Goal: Transaction & Acquisition: Purchase product/service

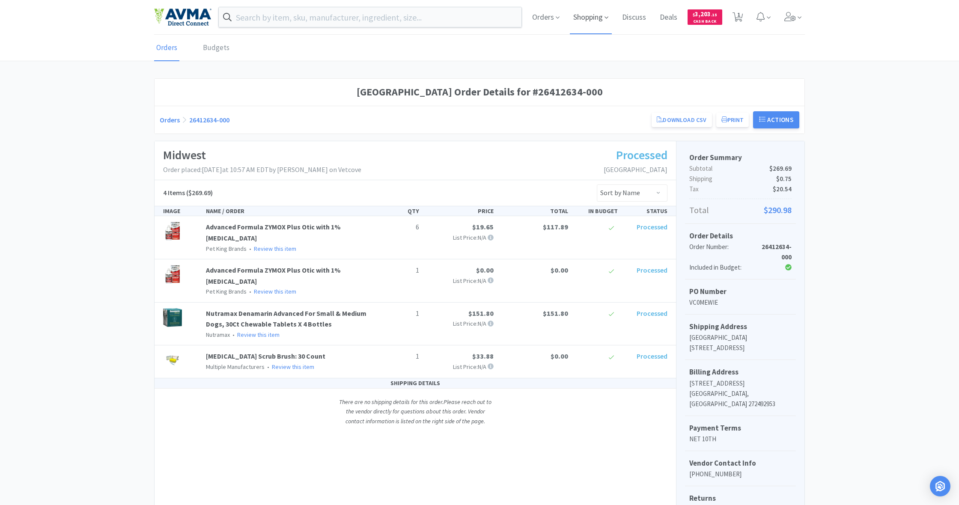
click at [589, 17] on span "Shopping" at bounding box center [591, 17] width 42 height 34
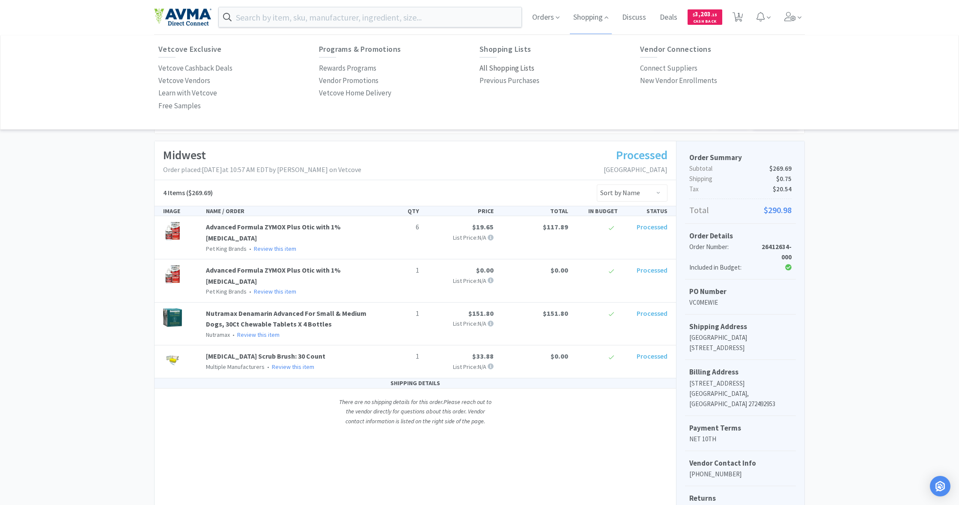
click at [500, 67] on p "All Shopping Lists" at bounding box center [507, 69] width 55 height 12
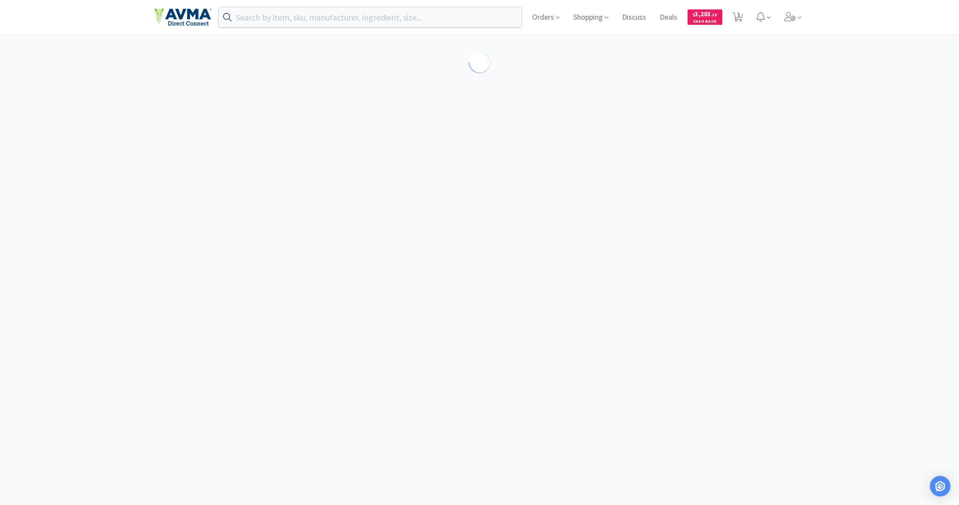
select select "4"
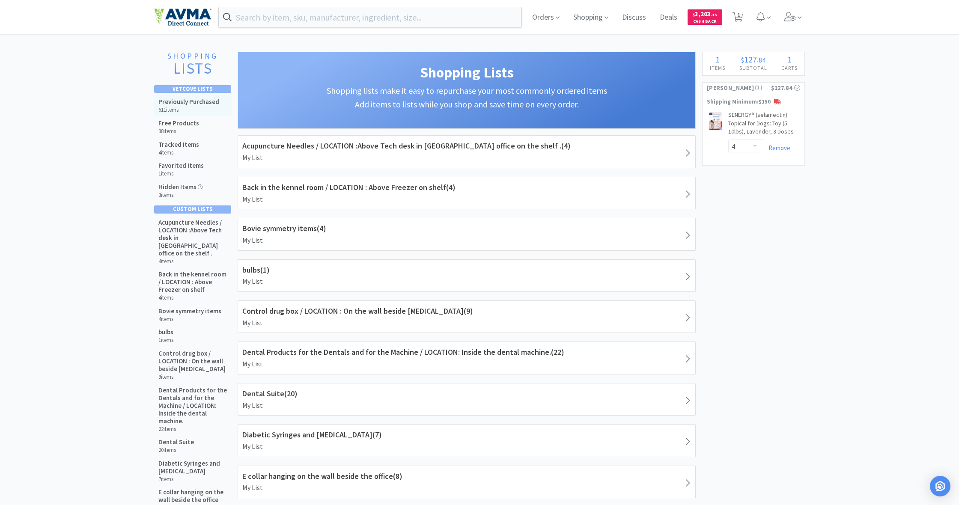
click at [199, 106] on div "Previously Purchased 611 items" at bounding box center [188, 105] width 61 height 15
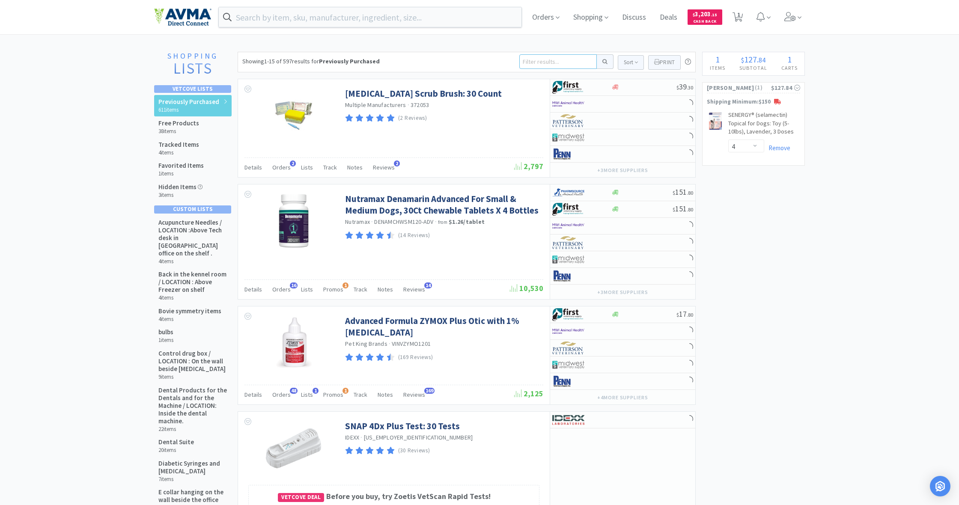
click at [529, 63] on input at bounding box center [559, 61] width 78 height 15
type input "lyte 4"
click at [604, 62] on button at bounding box center [605, 61] width 17 height 15
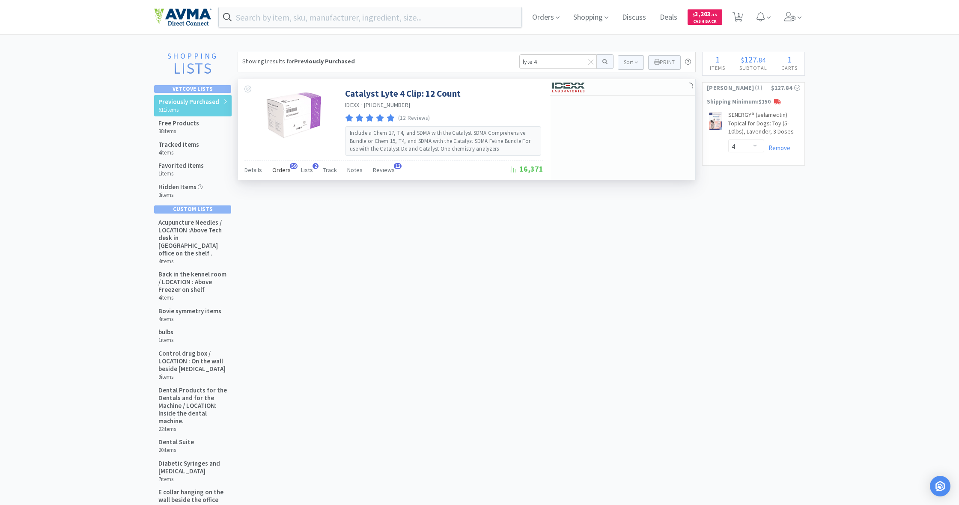
click at [281, 171] on span "Orders" at bounding box center [281, 170] width 18 height 8
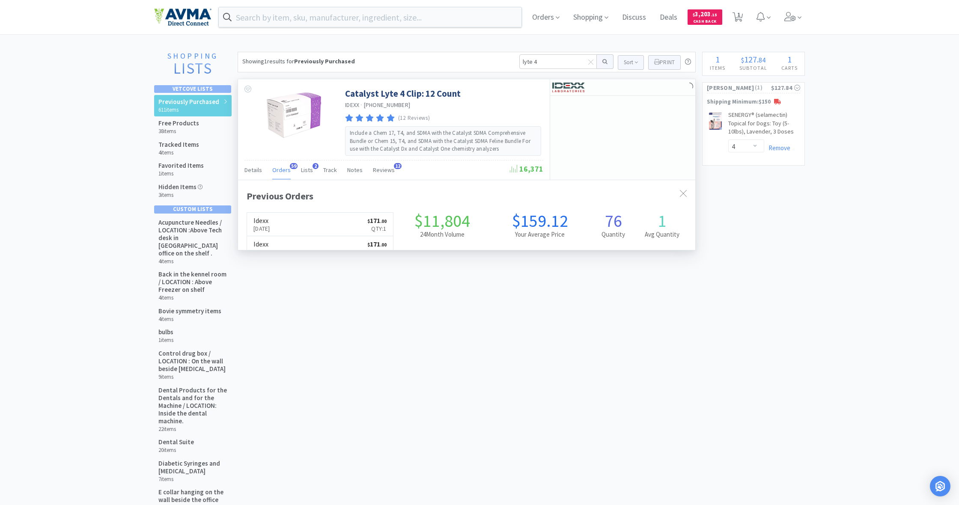
scroll to position [230, 457]
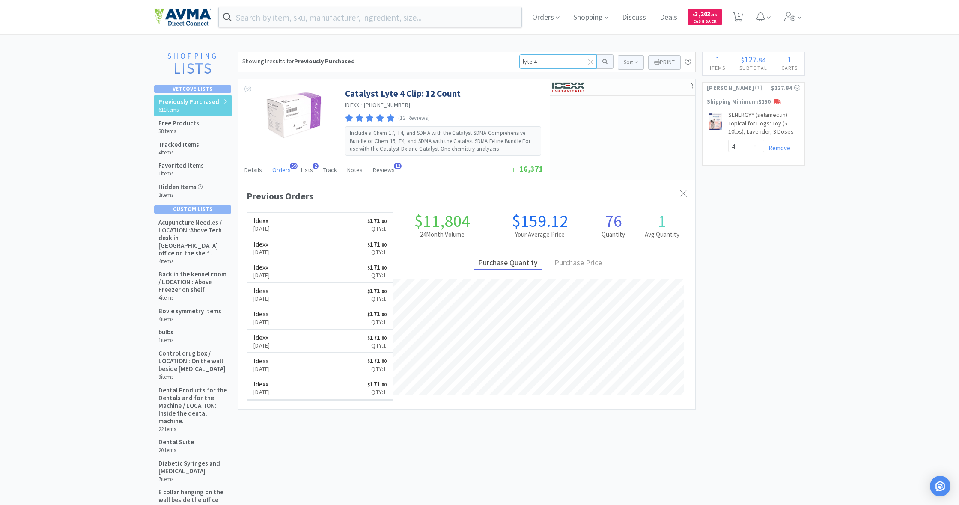
drag, startPoint x: 542, startPoint y: 61, endPoint x: 501, endPoint y: 63, distance: 41.6
click at [501, 63] on div "Showing 1 results for Previously Purchased lyte 4 Sort Print Previously Purchas…" at bounding box center [467, 62] width 458 height 21
type input "chem 17"
click at [604, 62] on button at bounding box center [605, 61] width 17 height 15
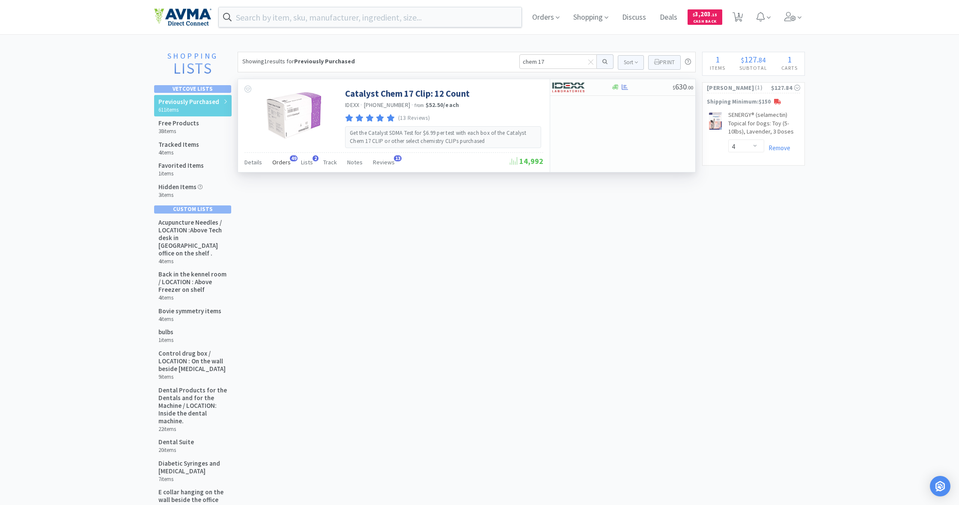
click at [281, 162] on span "Orders" at bounding box center [281, 162] width 18 height 8
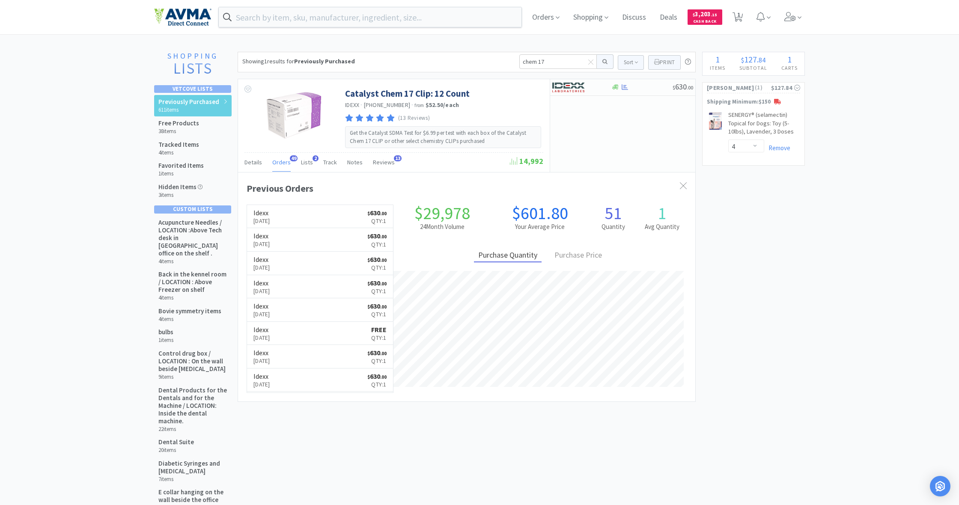
scroll to position [230, 457]
drag, startPoint x: 546, startPoint y: 63, endPoint x: 508, endPoint y: 62, distance: 39.0
click at [508, 62] on div "Showing 1 results for Previously Purchased chem 17 Sort Print Previously Purcha…" at bounding box center [467, 62] width 458 height 21
type input "sdma"
click at [604, 62] on button at bounding box center [605, 61] width 17 height 15
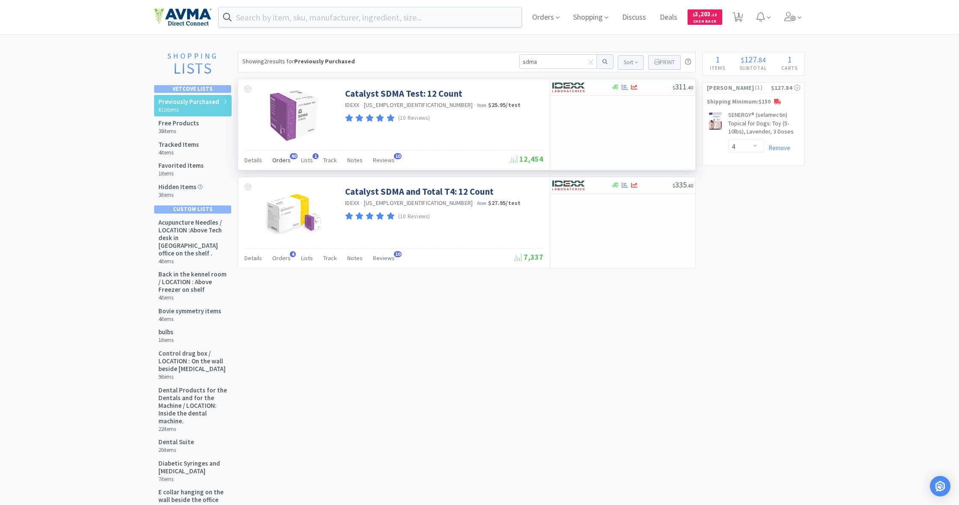
click at [280, 158] on span "Orders" at bounding box center [281, 160] width 18 height 8
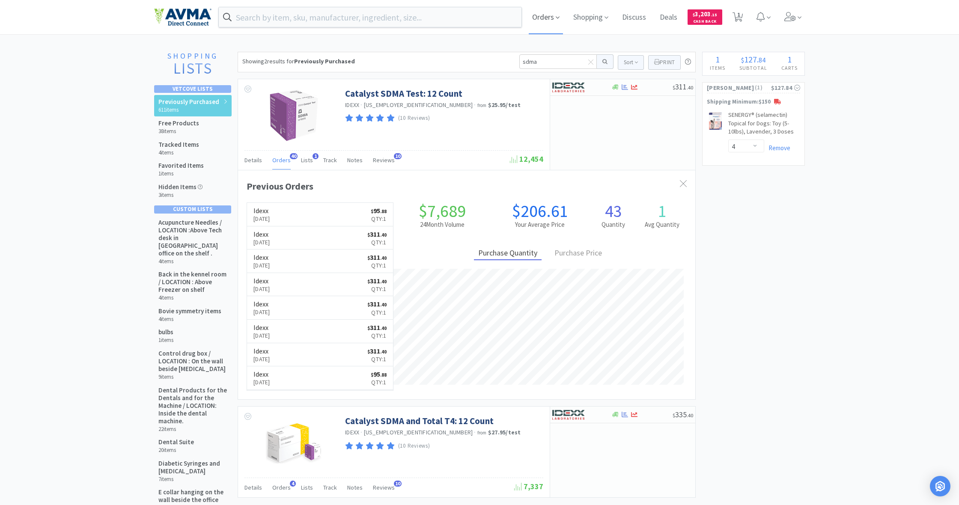
click at [543, 18] on span "Orders" at bounding box center [546, 17] width 34 height 34
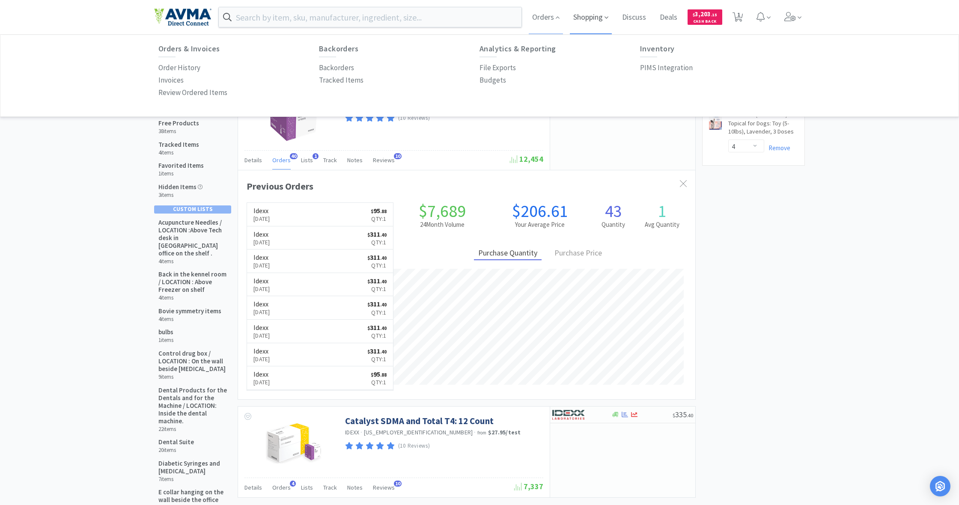
click at [591, 21] on span "Shopping" at bounding box center [591, 17] width 42 height 34
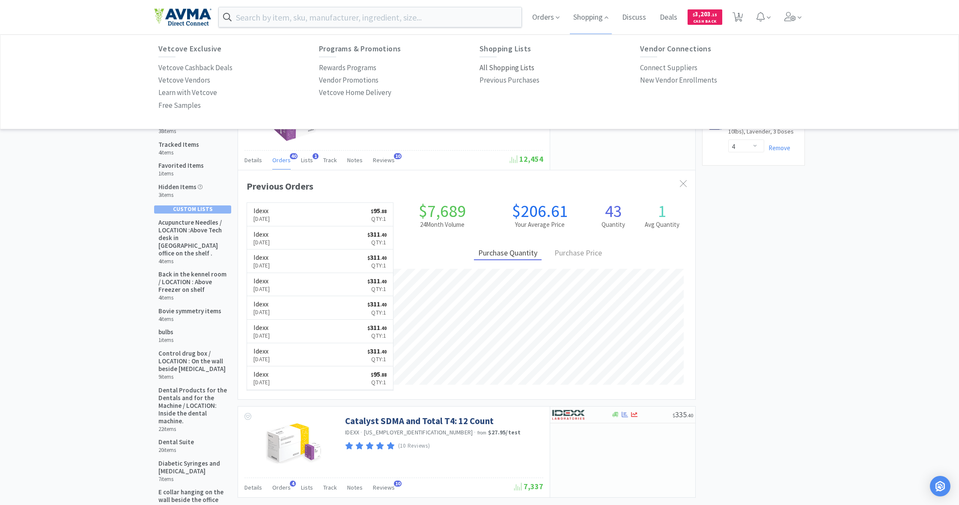
click at [503, 67] on p "All Shopping Lists" at bounding box center [507, 68] width 55 height 12
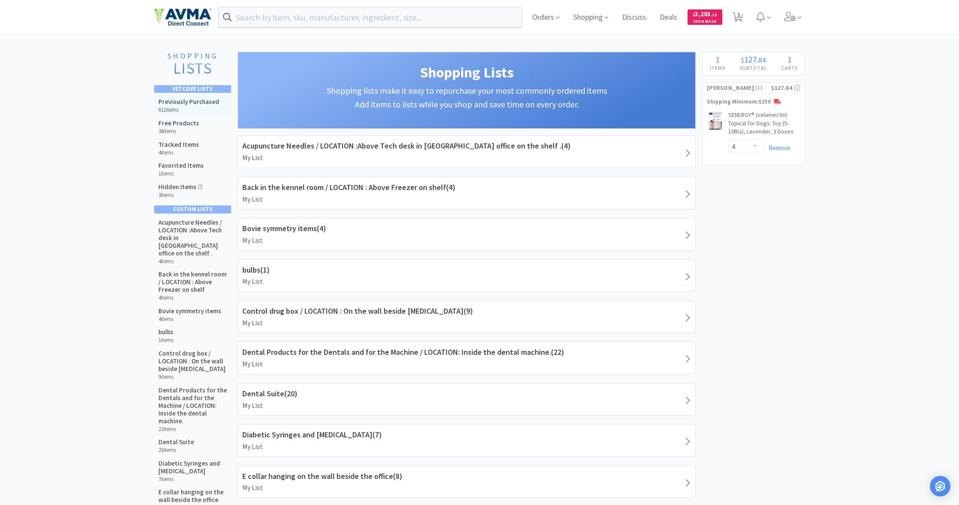
click at [193, 104] on h5 "Previously Purchased" at bounding box center [188, 102] width 61 height 8
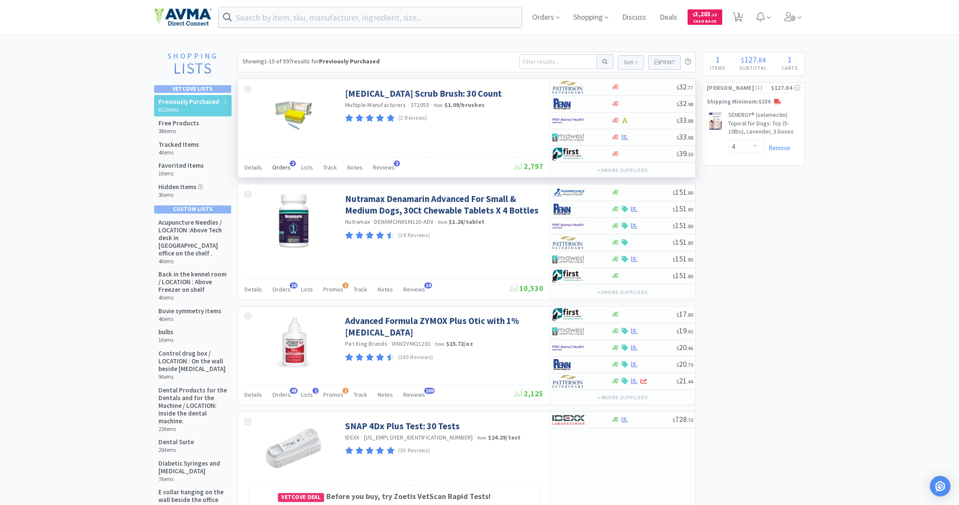
click at [281, 167] on span "Orders" at bounding box center [281, 168] width 18 height 8
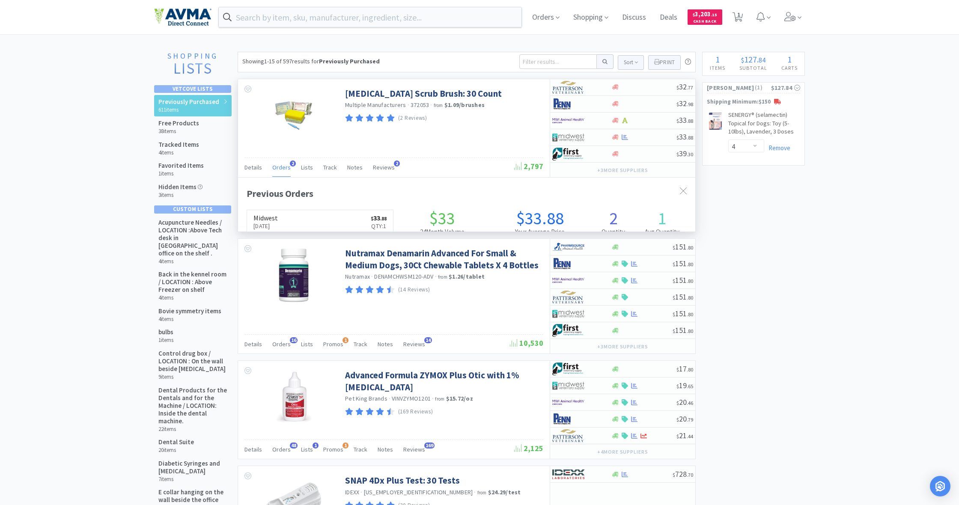
scroll to position [223, 457]
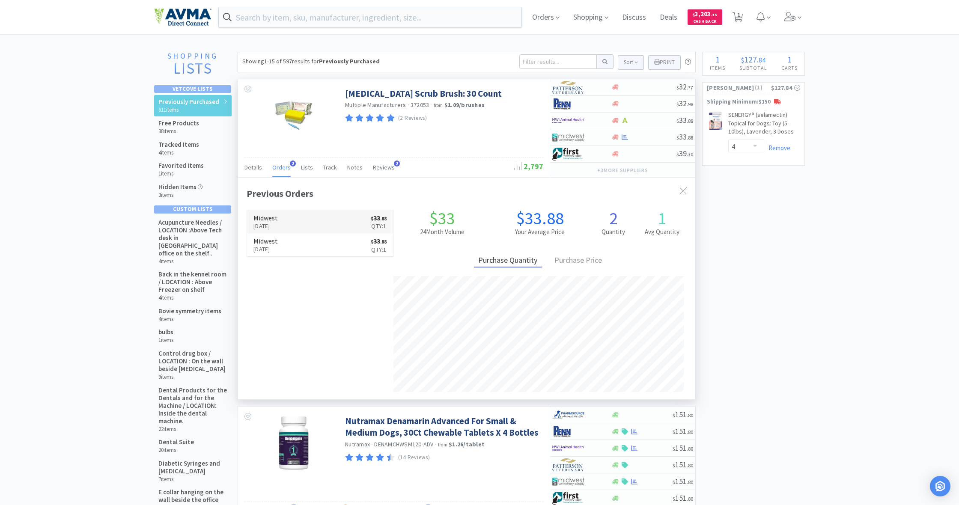
click at [294, 218] on link "Midwest [DATE] $ 33 . 88 Qty: 1" at bounding box center [320, 222] width 146 height 24
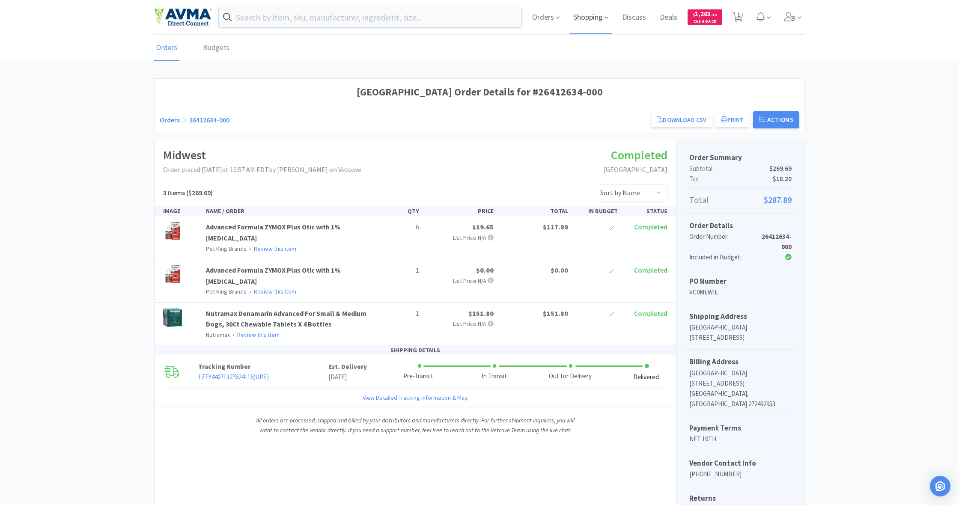
click at [589, 18] on span "Shopping" at bounding box center [591, 17] width 42 height 34
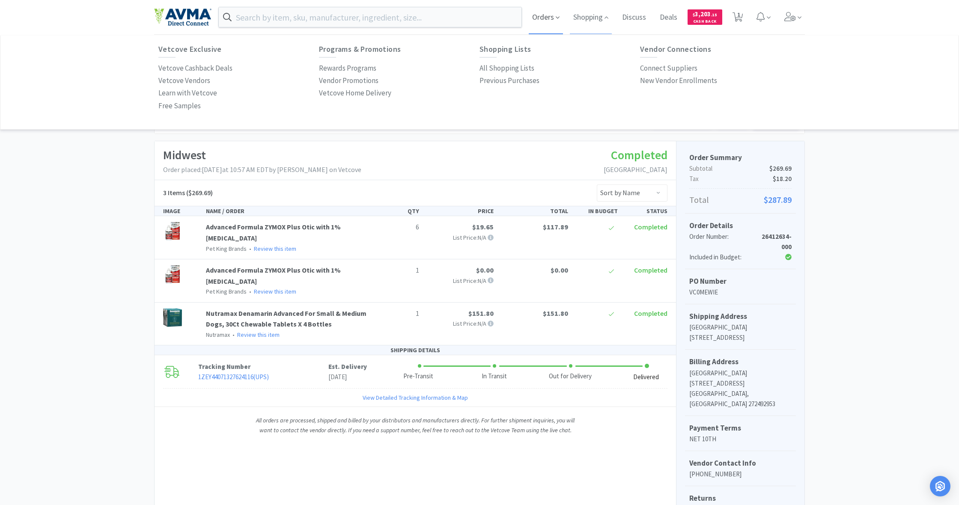
click at [553, 17] on span "Orders" at bounding box center [546, 17] width 34 height 34
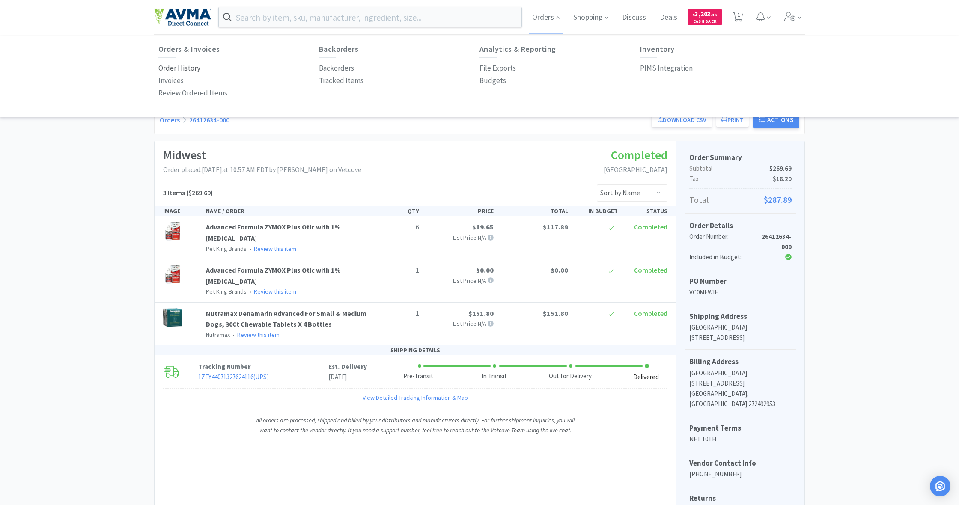
click at [179, 67] on p "Order History" at bounding box center [179, 69] width 42 height 12
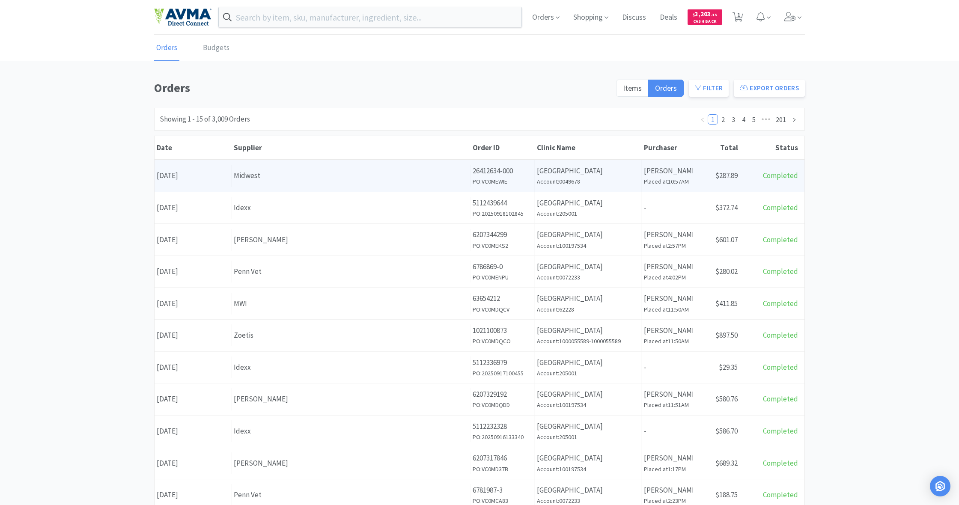
click at [367, 172] on div "Midwest" at bounding box center [351, 176] width 234 height 12
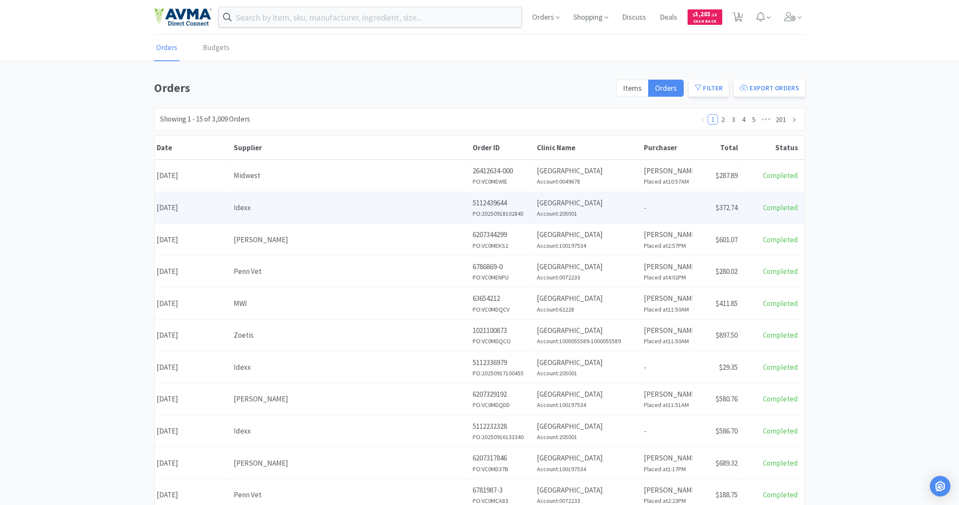
click at [397, 202] on div "Idexx" at bounding box center [351, 208] width 234 height 12
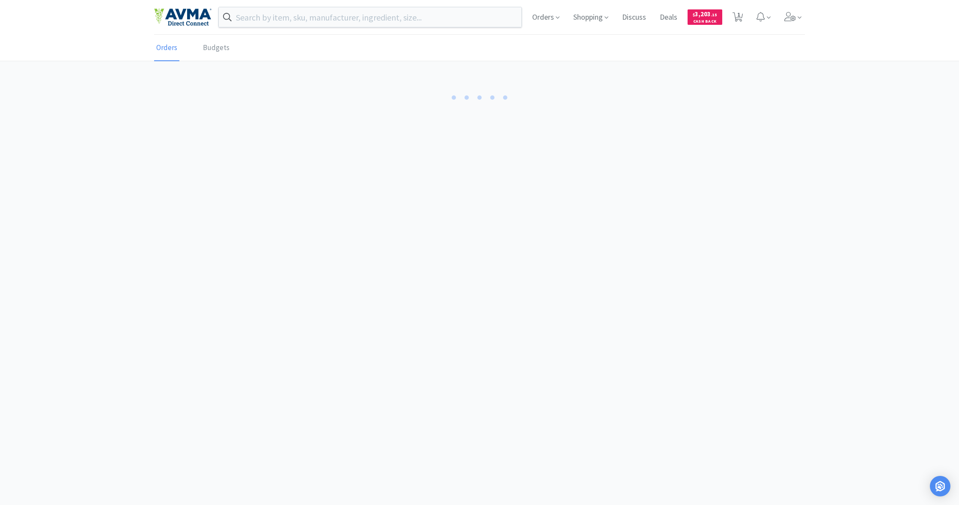
scroll to position [1, 0]
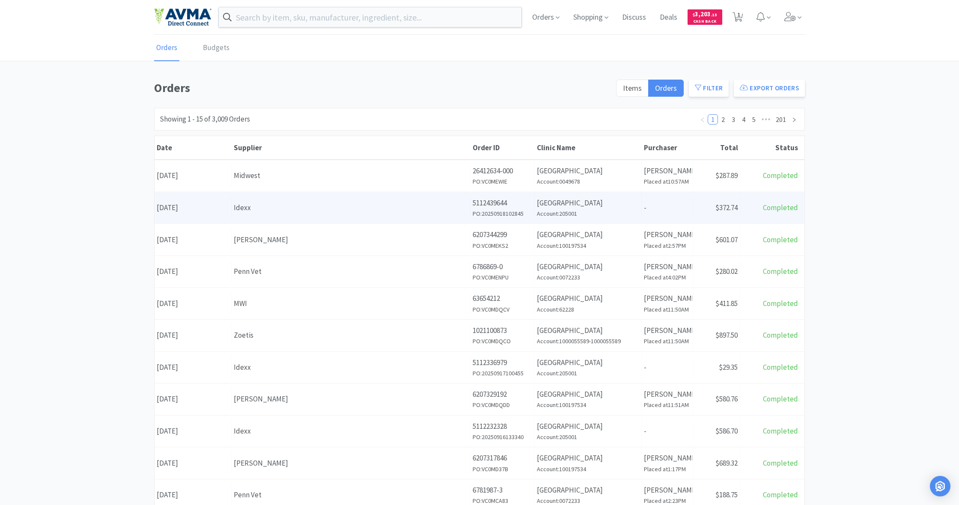
click at [389, 206] on div "Idexx" at bounding box center [351, 208] width 234 height 12
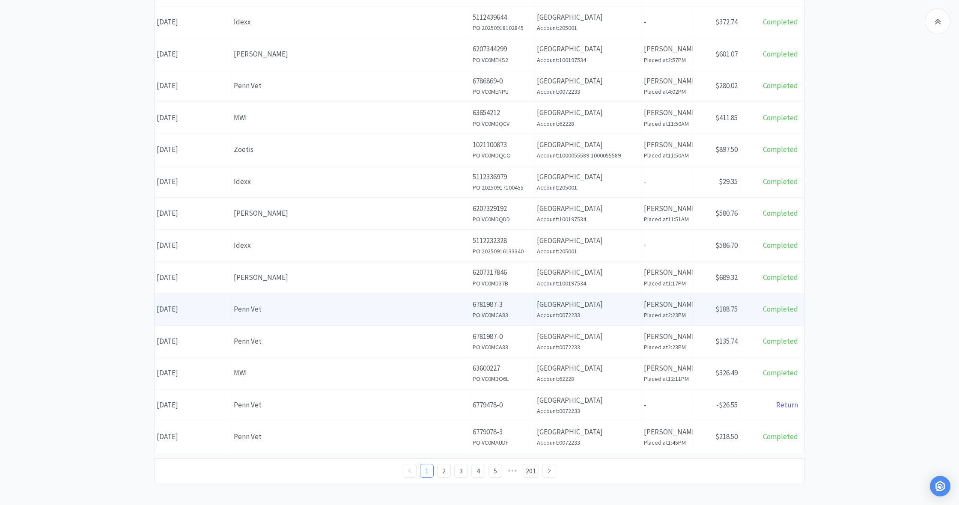
scroll to position [185, 0]
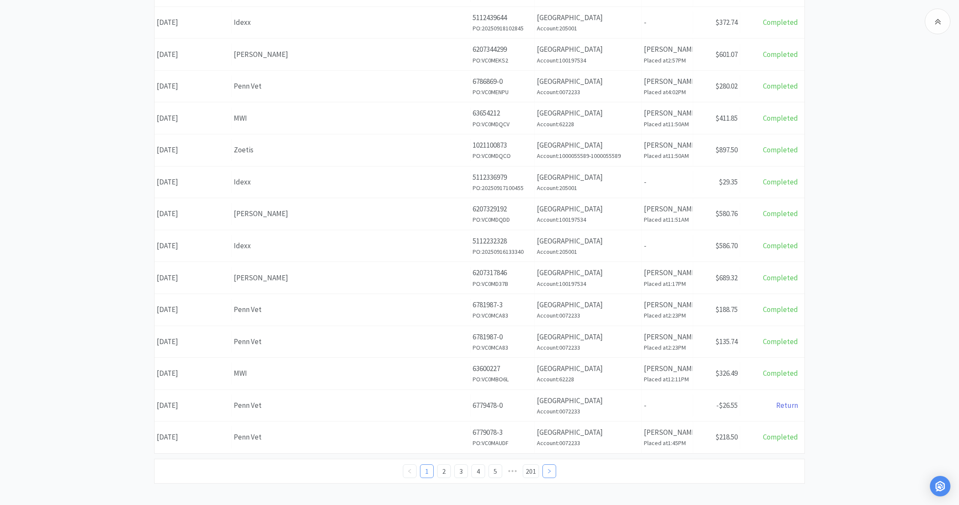
click at [550, 469] on icon "icon: right" at bounding box center [549, 471] width 3 height 4
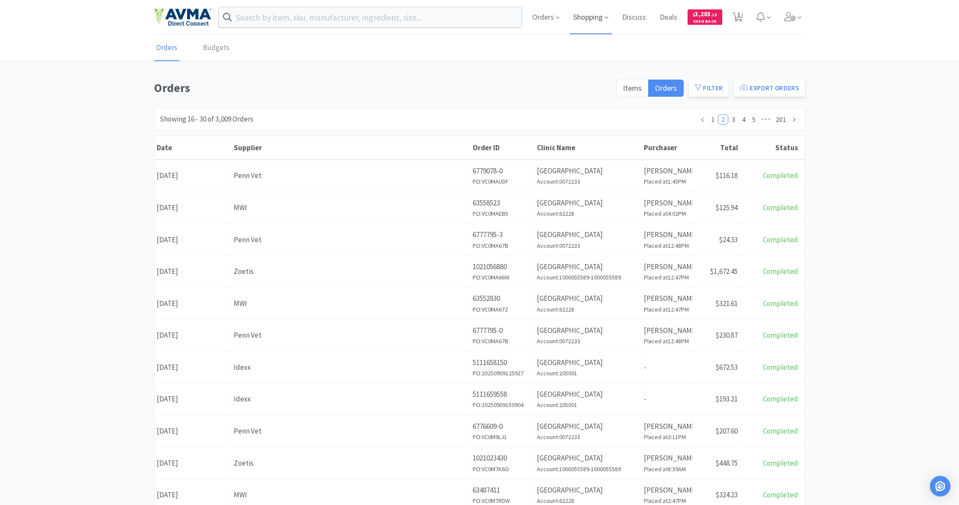
click at [584, 18] on span "Shopping" at bounding box center [591, 17] width 42 height 34
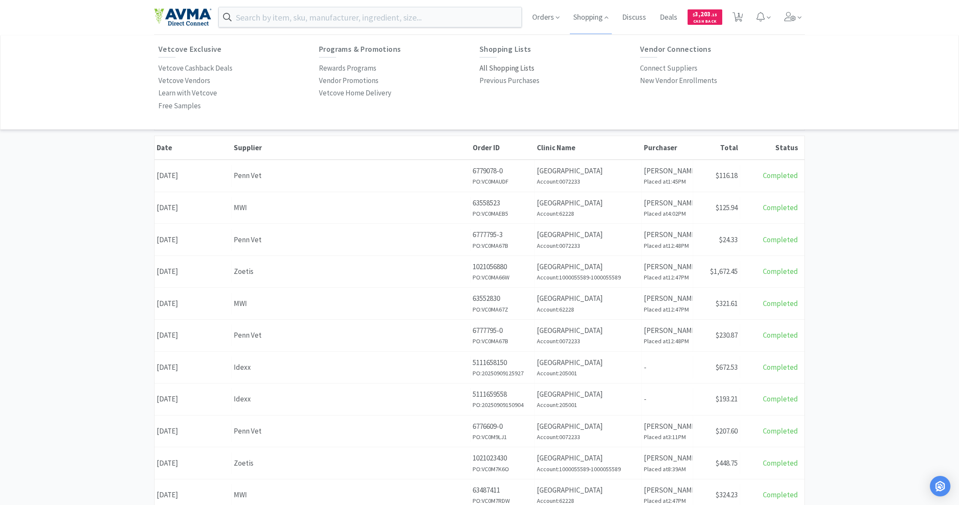
click at [502, 67] on p "All Shopping Lists" at bounding box center [507, 69] width 55 height 12
select select "4"
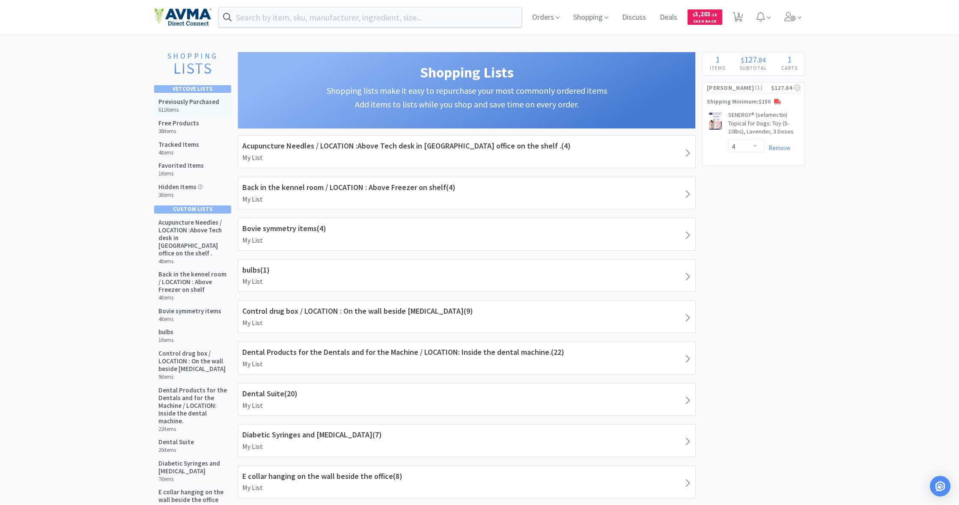
click at [199, 101] on h5 "Previously Purchased" at bounding box center [188, 102] width 61 height 8
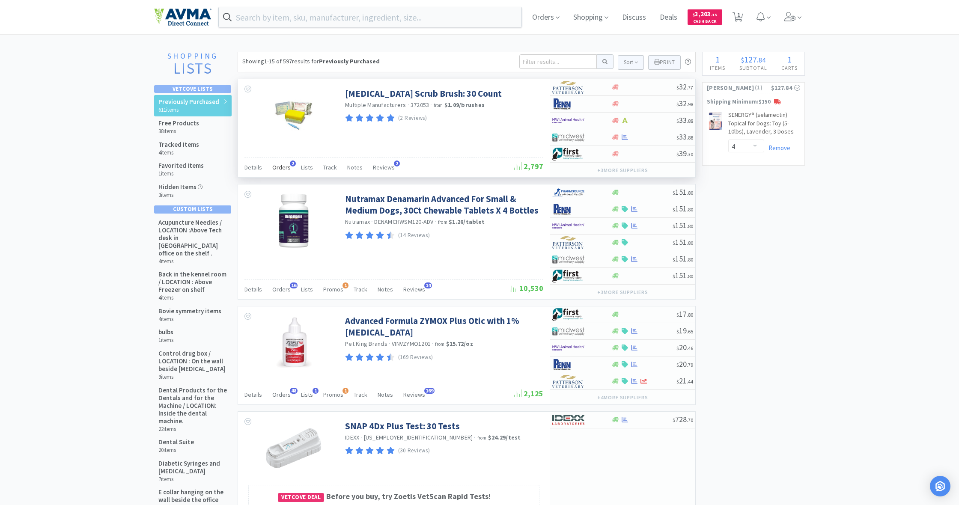
click at [282, 167] on span "Orders" at bounding box center [281, 168] width 18 height 8
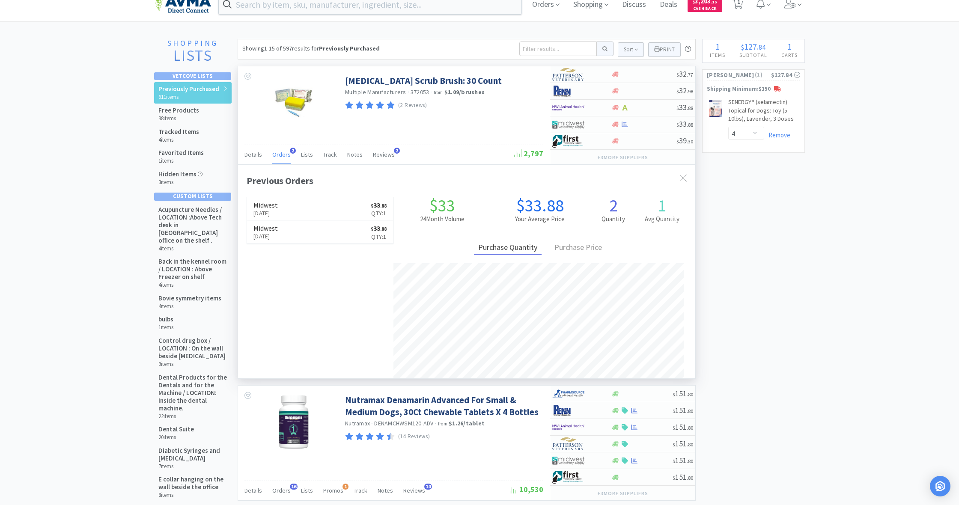
scroll to position [13, 0]
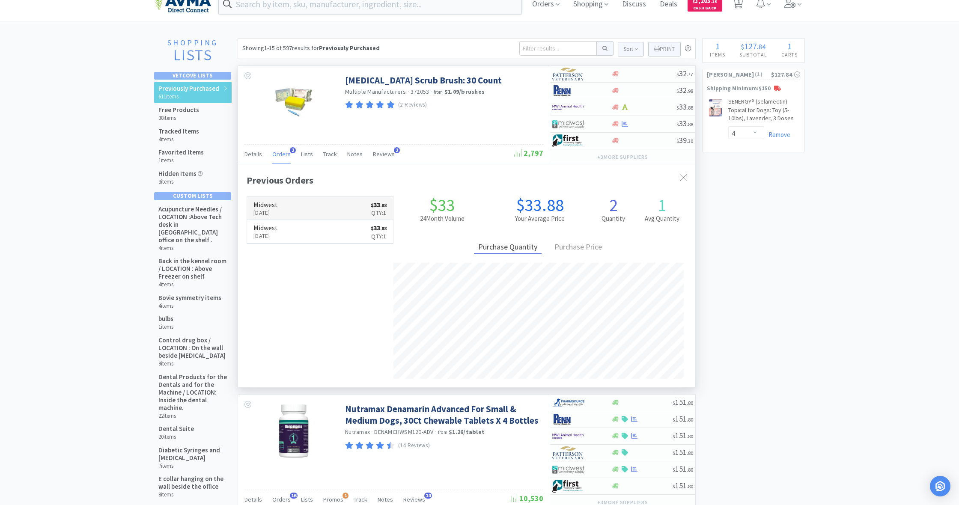
click at [305, 212] on link "Midwest [DATE] $ 33 . 88 Qty: 1" at bounding box center [320, 209] width 146 height 24
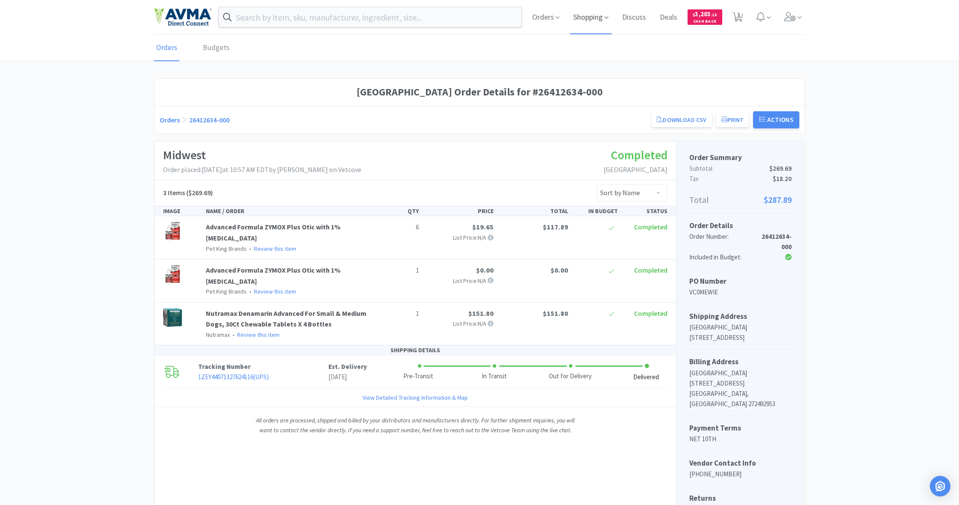
click at [590, 18] on span "Shopping" at bounding box center [591, 17] width 42 height 34
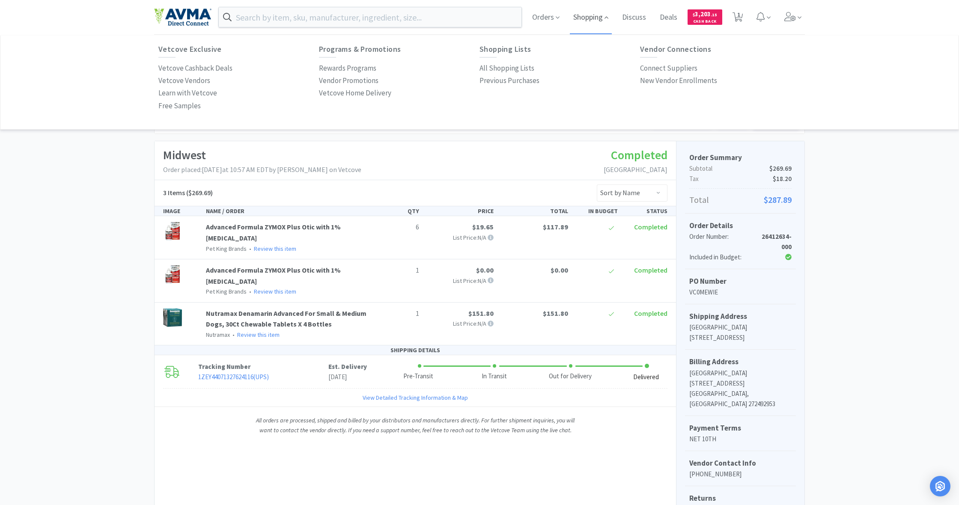
click at [595, 18] on span "Shopping" at bounding box center [591, 17] width 42 height 34
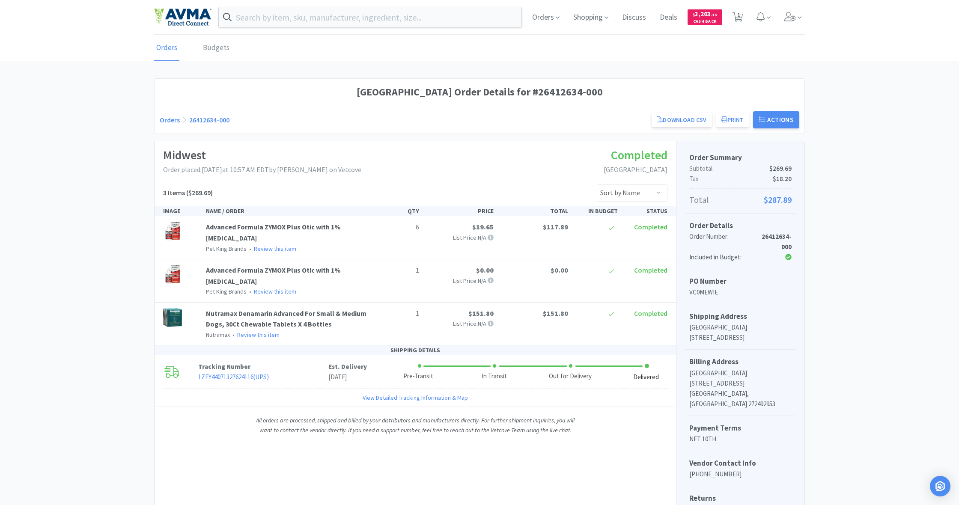
drag, startPoint x: 595, startPoint y: 18, endPoint x: 524, endPoint y: 30, distance: 72.5
click at [595, 18] on span "Shopping" at bounding box center [591, 17] width 42 height 34
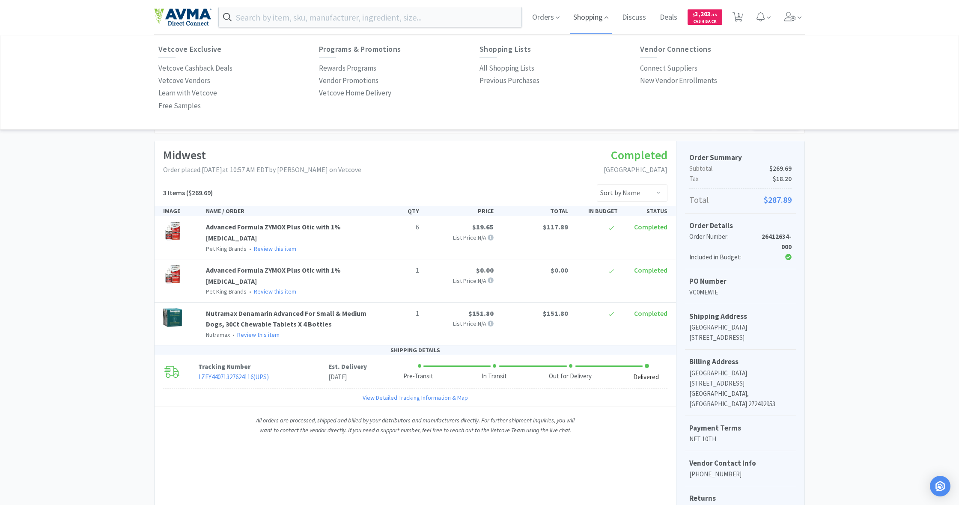
click at [585, 21] on span "Shopping" at bounding box center [591, 17] width 42 height 34
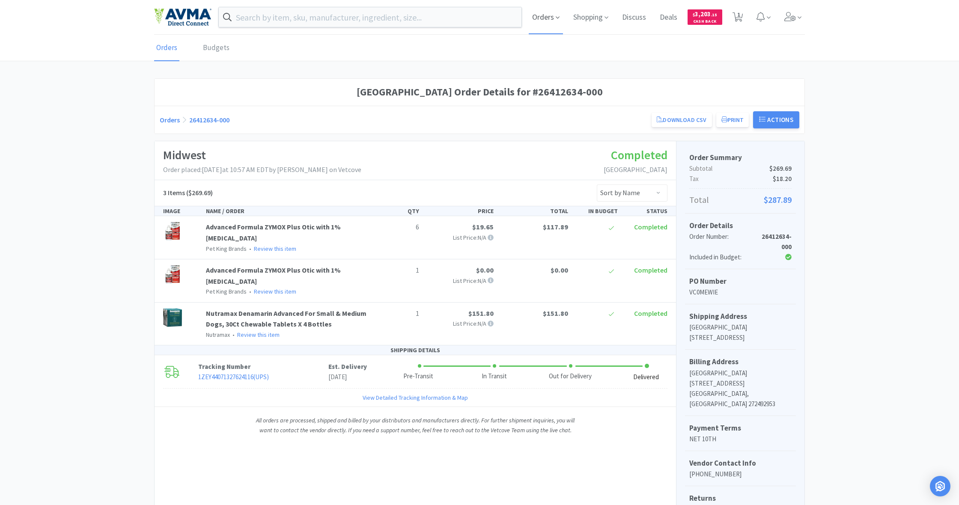
click at [545, 21] on span "Orders" at bounding box center [546, 17] width 34 height 34
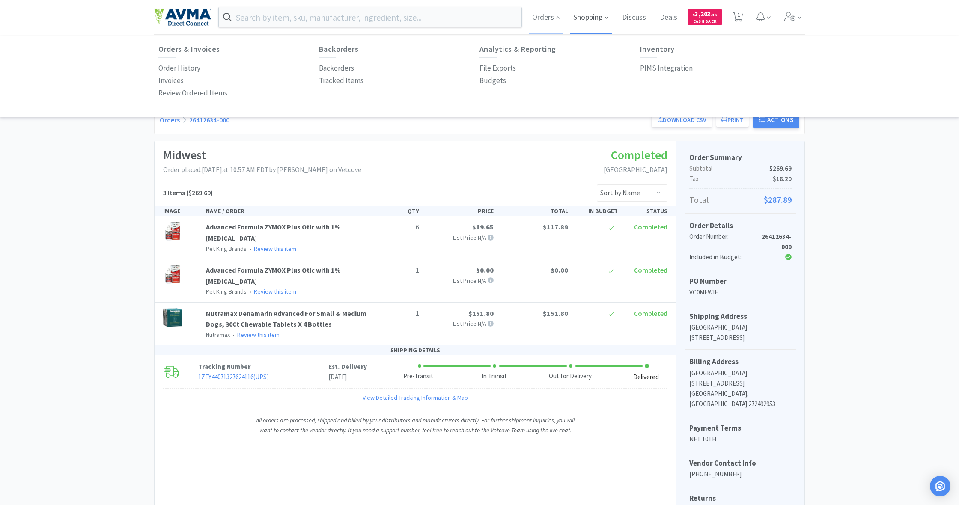
click at [588, 16] on span "Shopping" at bounding box center [591, 17] width 42 height 34
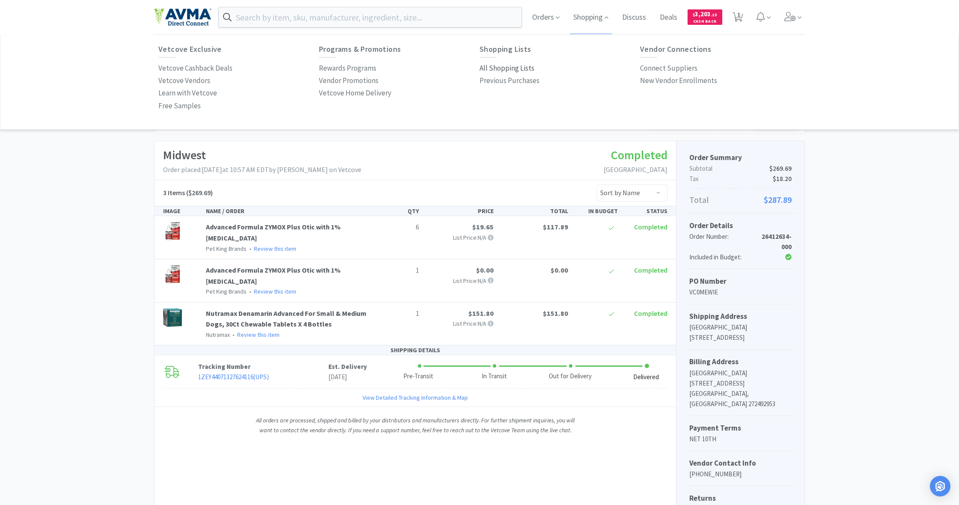
click at [508, 68] on p "All Shopping Lists" at bounding box center [507, 69] width 55 height 12
select select "4"
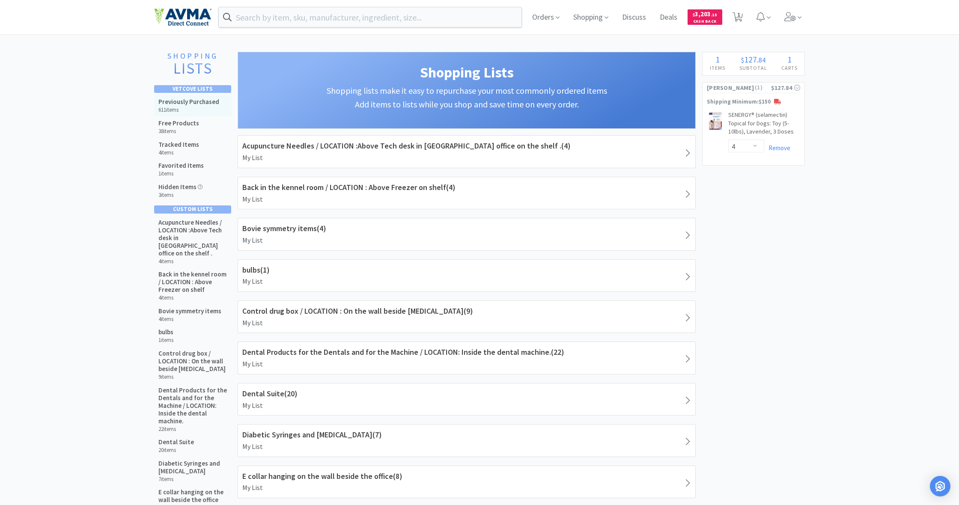
click at [183, 107] on h6 "611 items" at bounding box center [188, 110] width 61 height 7
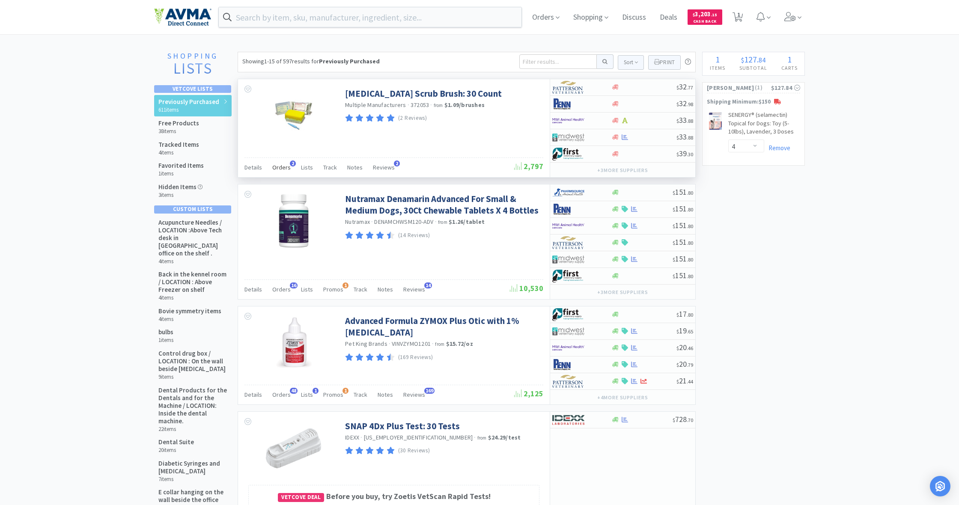
click at [281, 167] on span "Orders" at bounding box center [281, 168] width 18 height 8
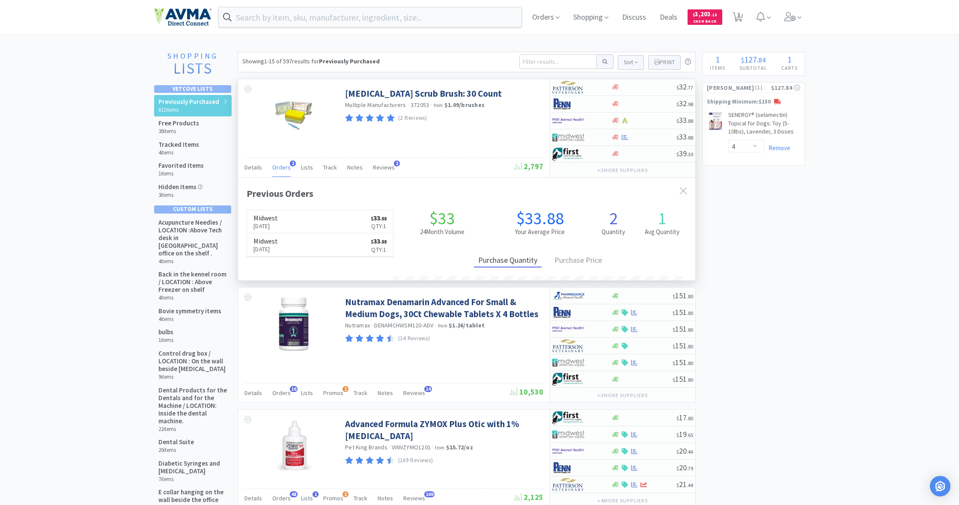
scroll to position [223, 457]
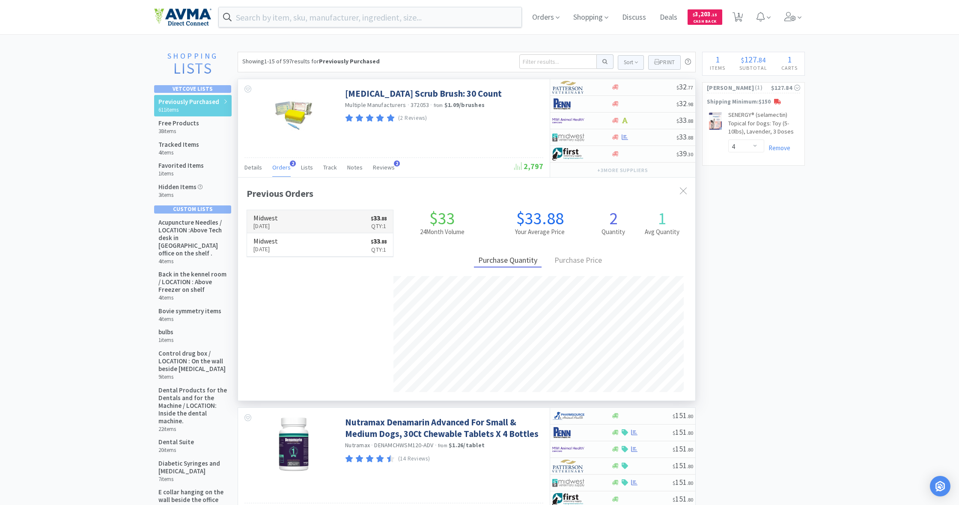
click at [305, 223] on link "Midwest [DATE] $ 33 . 88 Qty: 1" at bounding box center [320, 222] width 146 height 24
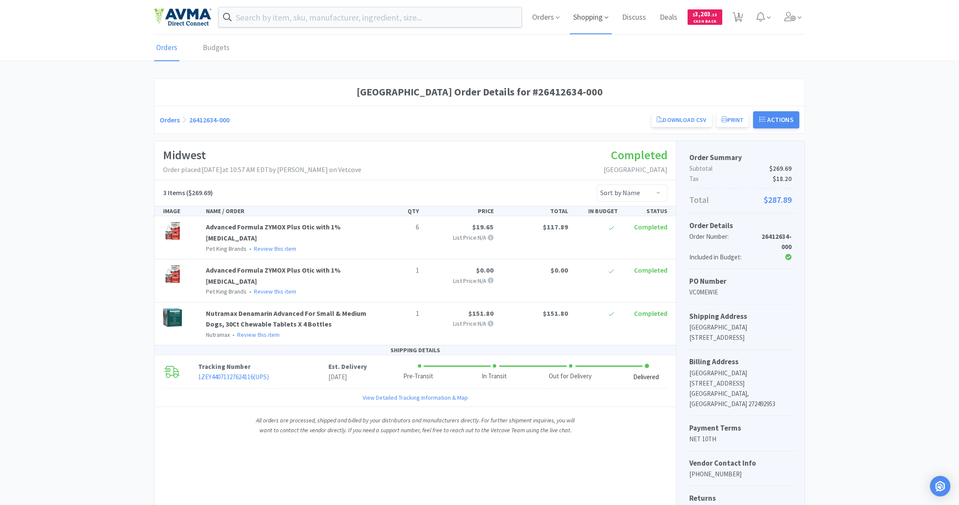
click at [588, 17] on span "Shopping" at bounding box center [591, 17] width 42 height 34
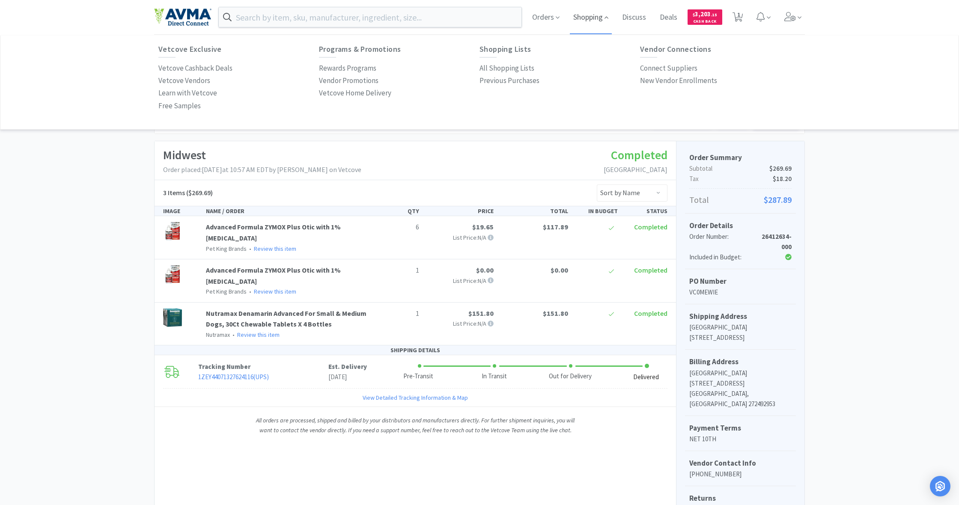
click at [595, 22] on span "Shopping" at bounding box center [591, 17] width 42 height 34
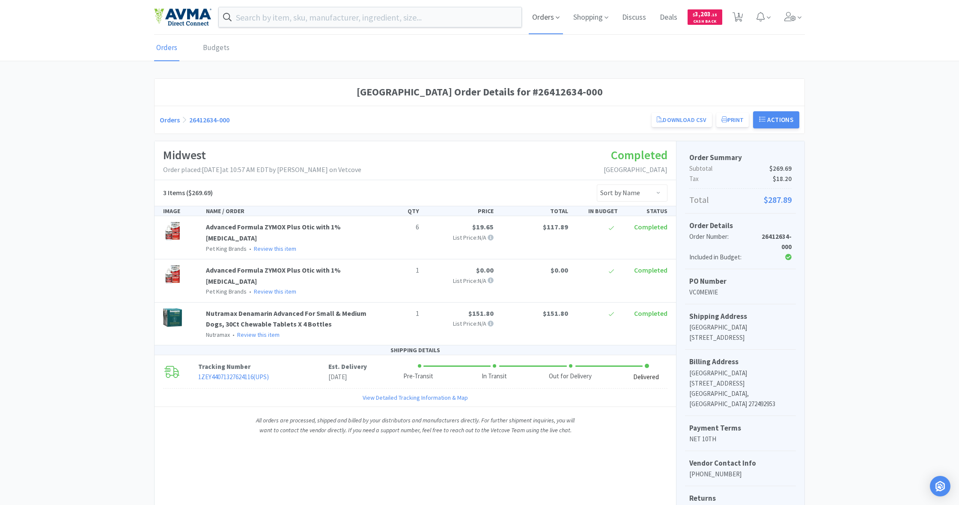
click at [544, 20] on span "Orders" at bounding box center [546, 17] width 34 height 34
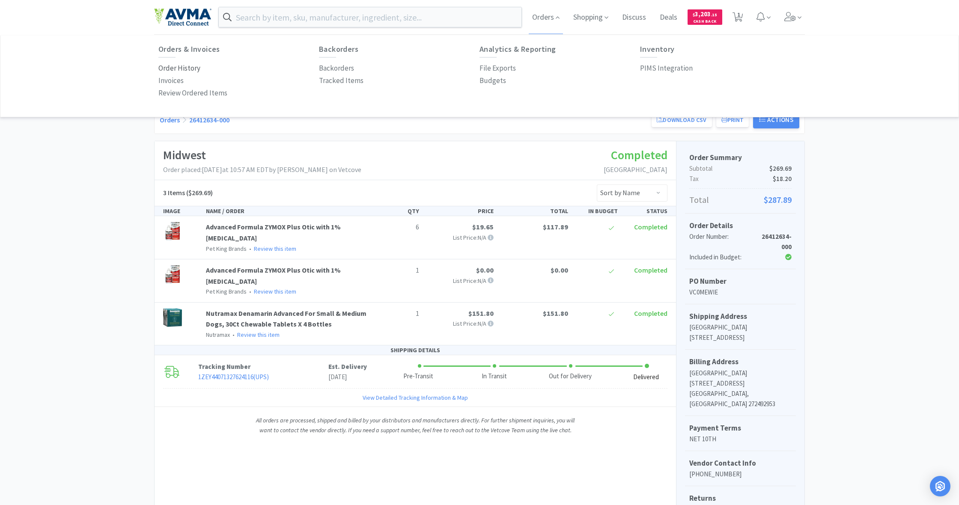
click at [188, 69] on p "Order History" at bounding box center [179, 69] width 42 height 12
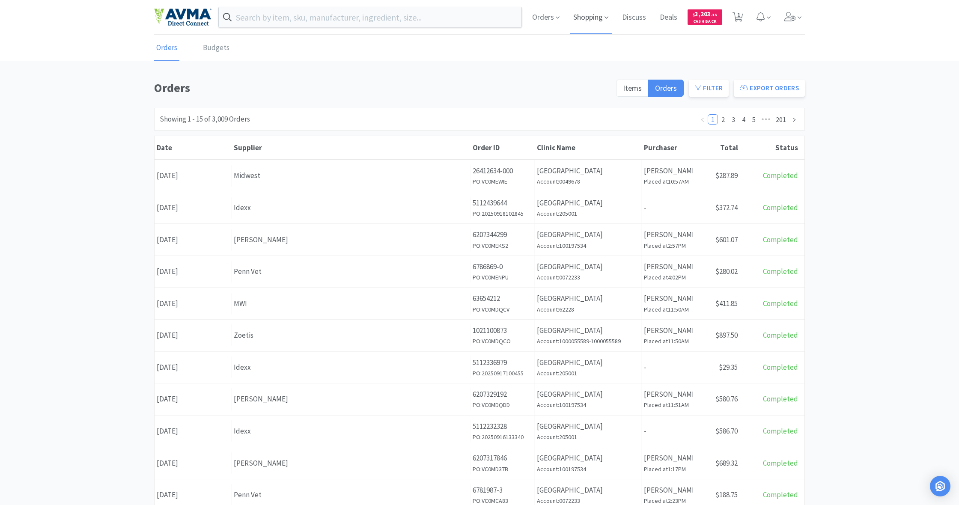
click at [598, 20] on span "Shopping" at bounding box center [591, 17] width 42 height 34
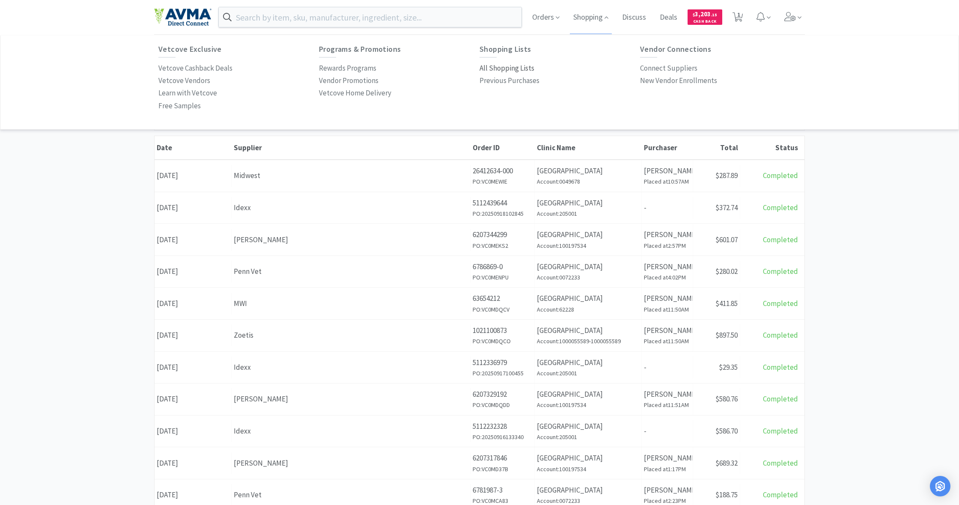
click at [514, 69] on p "All Shopping Lists" at bounding box center [507, 69] width 55 height 12
select select "4"
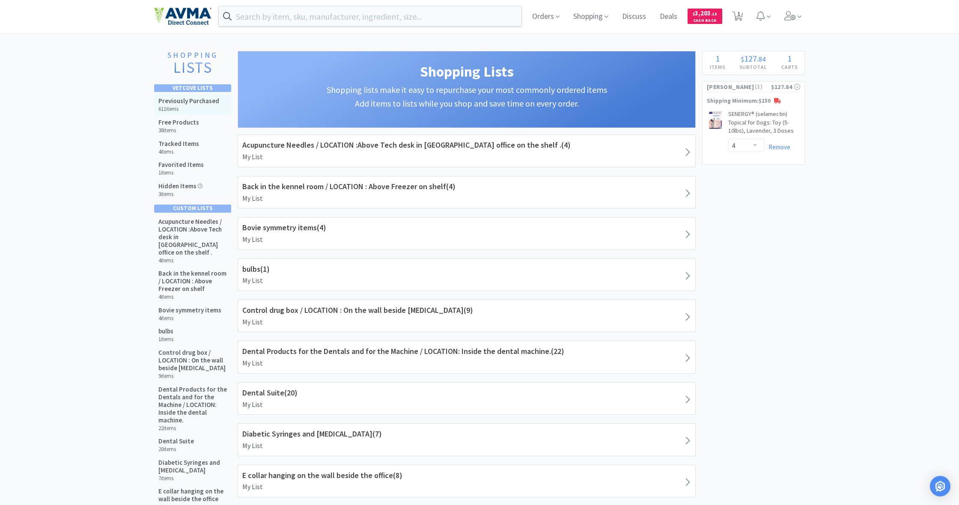
click at [185, 99] on h5 "Previously Purchased" at bounding box center [188, 101] width 61 height 8
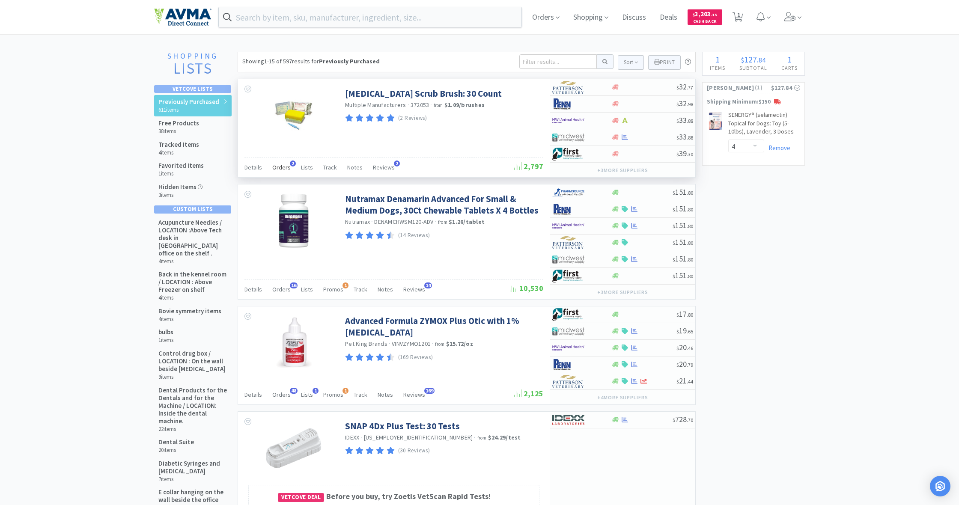
click at [282, 168] on span "Orders" at bounding box center [281, 168] width 18 height 8
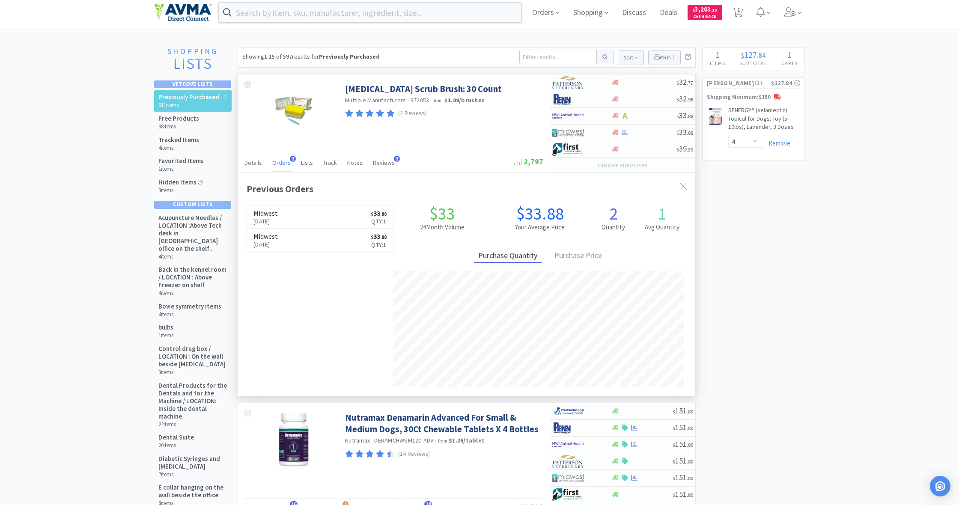
scroll to position [1, 0]
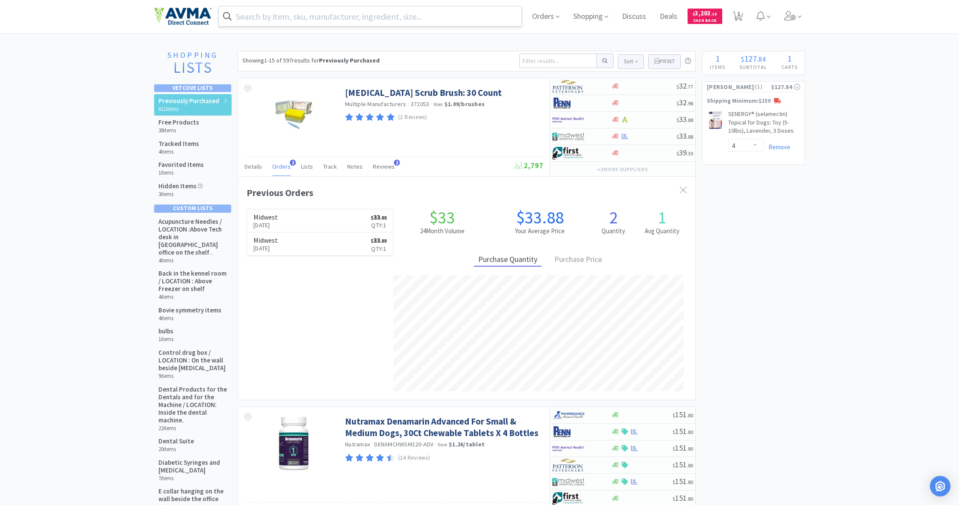
click at [265, 18] on input "text" at bounding box center [370, 16] width 303 height 20
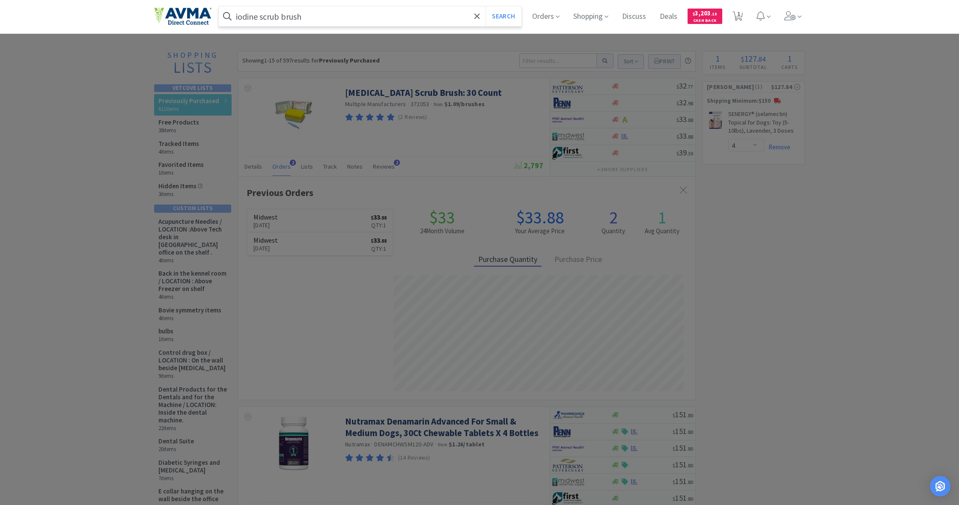
type input "iodine scrub brush"
click at [502, 16] on button "Search" at bounding box center [504, 16] width 36 height 20
select select "4"
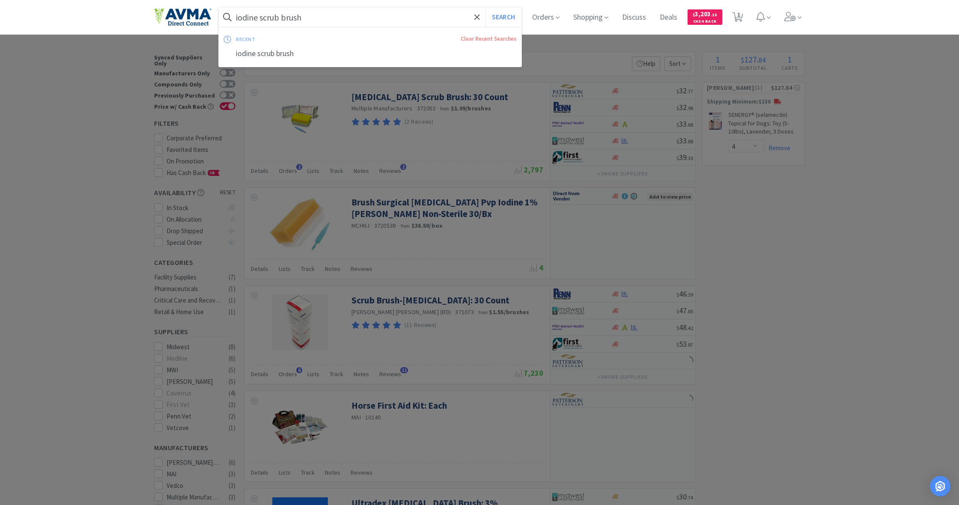
drag, startPoint x: 305, startPoint y: 17, endPoint x: 200, endPoint y: 16, distance: 104.9
click at [199, 15] on div "iodine scrub brush Search recent Clear Recent Searches iodine scrub brush Order…" at bounding box center [479, 17] width 651 height 34
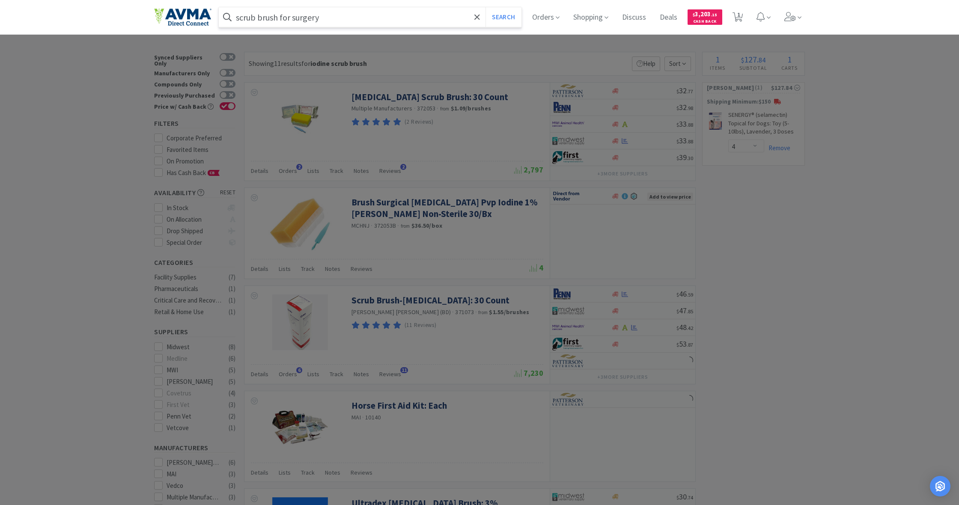
type input "scrub brush for surgery"
click at [502, 17] on button "Search" at bounding box center [504, 17] width 36 height 20
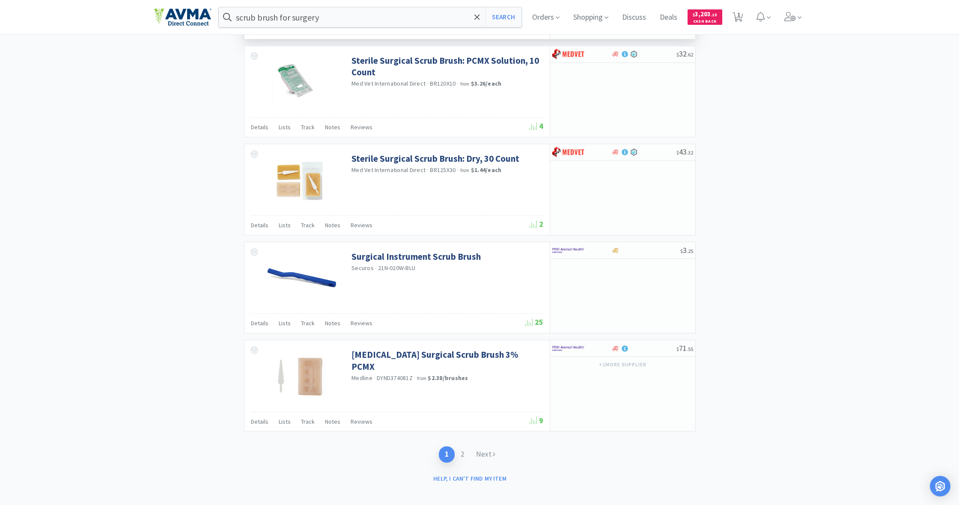
scroll to position [1130, 0]
click at [482, 447] on link "Next" at bounding box center [485, 455] width 31 height 16
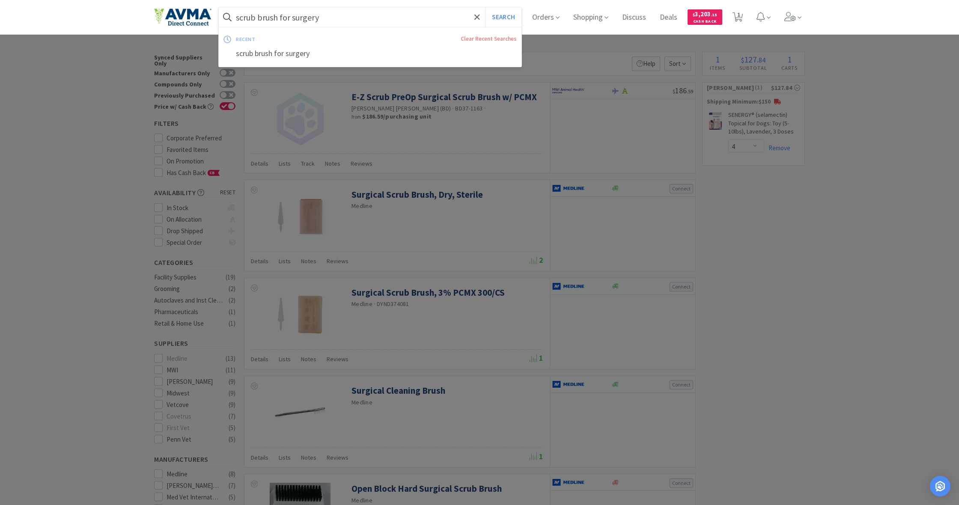
drag, startPoint x: 236, startPoint y: 15, endPoint x: 331, endPoint y: 30, distance: 96.3
click at [331, 27] on div "scrub brush for surgery Search recent Clear Recent Searches scrub brush for sur…" at bounding box center [370, 17] width 303 height 20
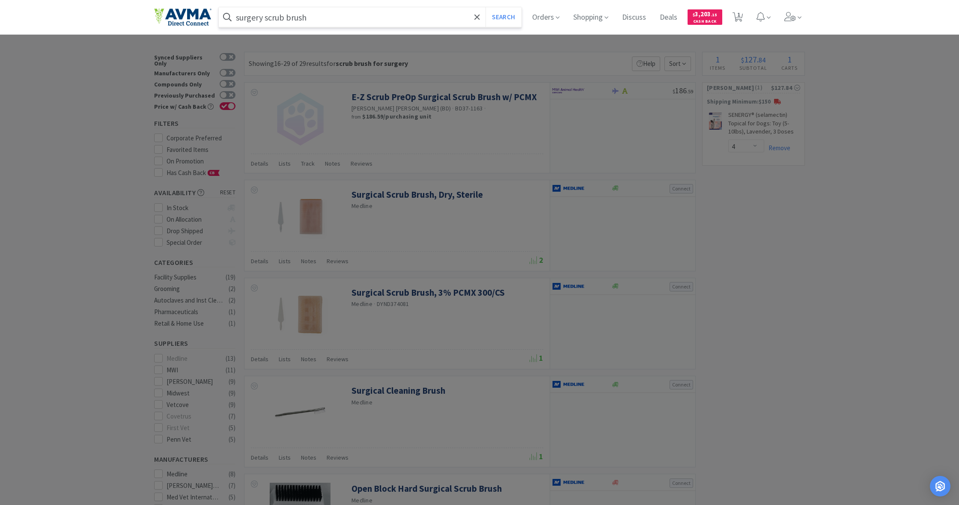
click at [502, 17] on button "Search" at bounding box center [504, 17] width 36 height 20
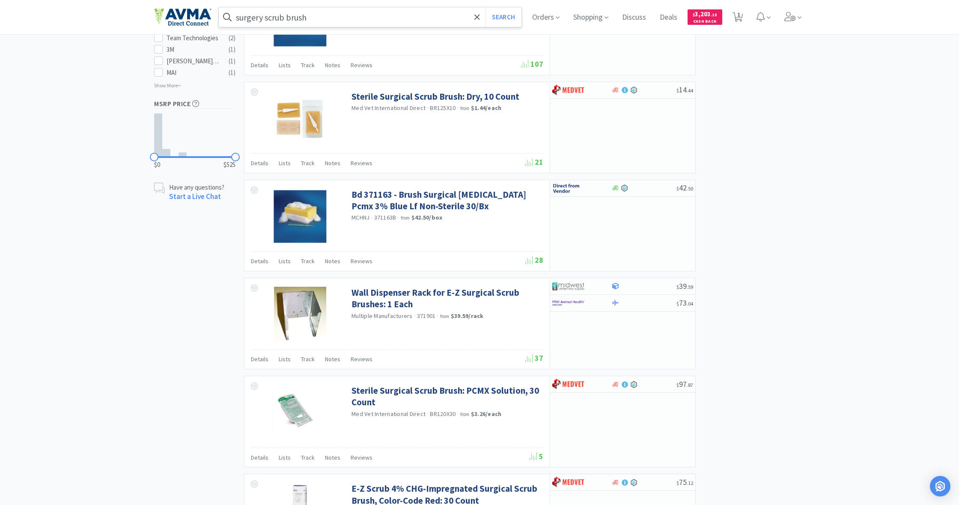
scroll to position [522, 0]
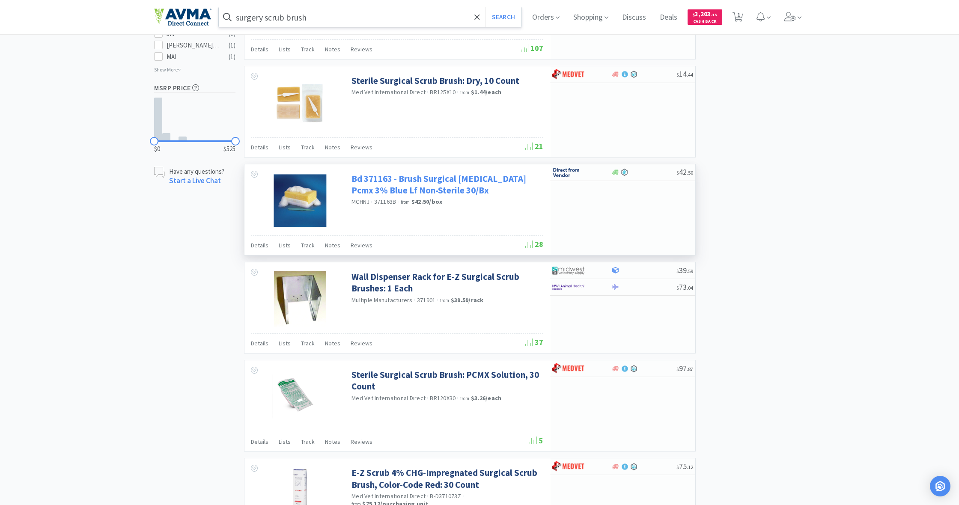
click at [427, 176] on link "Bd 371163 - Brush Surgical [MEDICAL_DATA] Pcmx 3% Blue Lf Non-Sterile 30/Bx" at bounding box center [447, 185] width 190 height 24
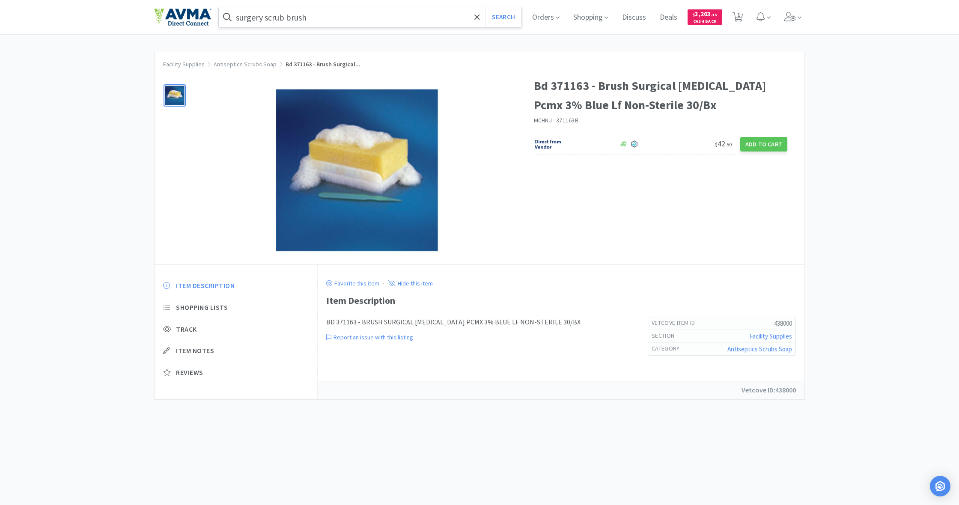
click at [607, 89] on h1 "Bd 371163 - Brush Surgical [MEDICAL_DATA] Pcmx 3% Blue Lf Non-Sterile 30/Bx" at bounding box center [661, 95] width 254 height 39
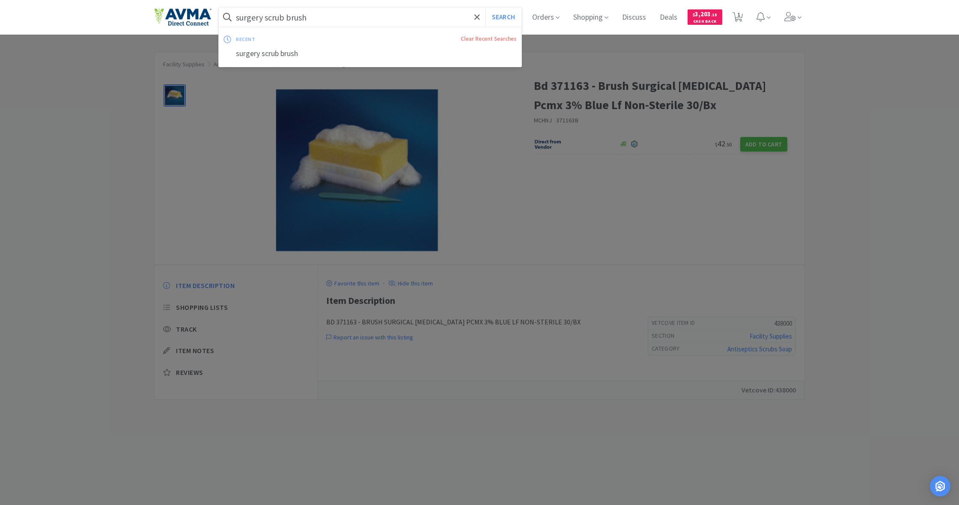
drag, startPoint x: 286, startPoint y: 17, endPoint x: 316, endPoint y: 22, distance: 29.9
click at [316, 22] on input "surgery scrub brush" at bounding box center [370, 17] width 303 height 20
type input "surgery scrub"
click at [502, 17] on button "Search" at bounding box center [504, 17] width 36 height 20
select select "4"
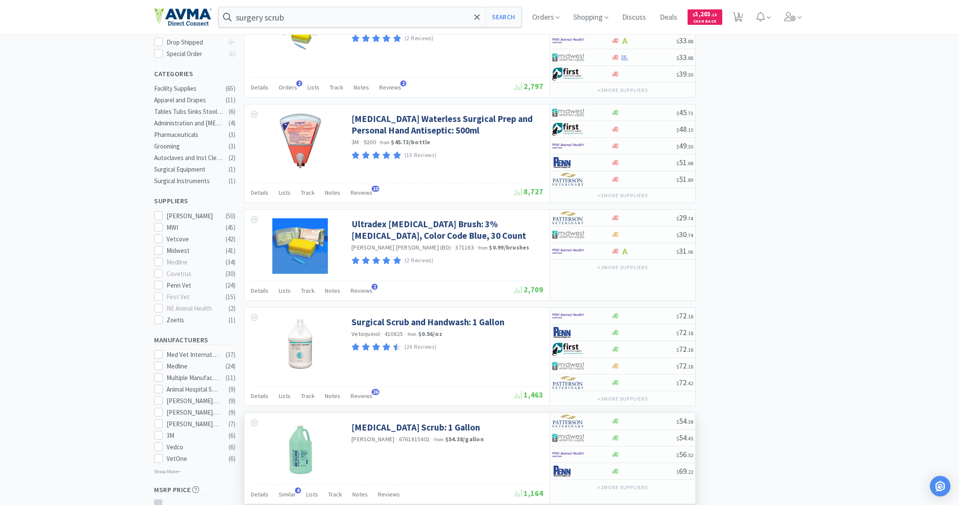
scroll to position [188, 0]
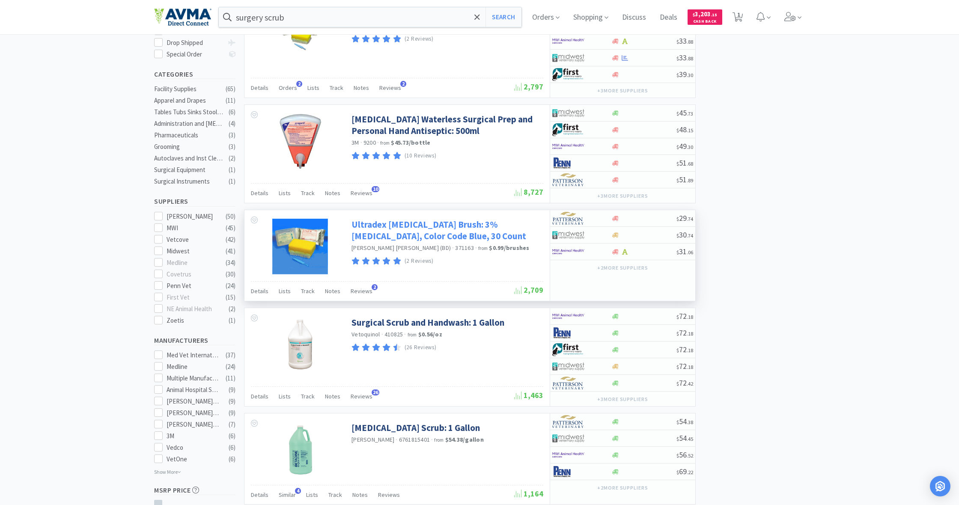
click at [430, 226] on link "Ultradex [MEDICAL_DATA] Brush: 3% [MEDICAL_DATA], Color Code Blue, 30 Count" at bounding box center [447, 231] width 190 height 24
